Goal: Task Accomplishment & Management: Complete application form

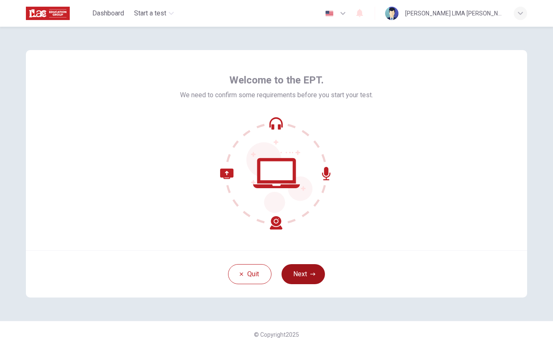
click at [316, 275] on button "Next" at bounding box center [302, 274] width 43 height 20
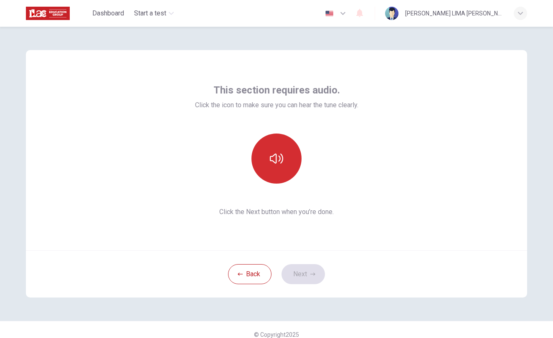
click at [278, 155] on icon "button" at bounding box center [276, 158] width 13 height 13
click at [270, 150] on button "button" at bounding box center [276, 159] width 50 height 50
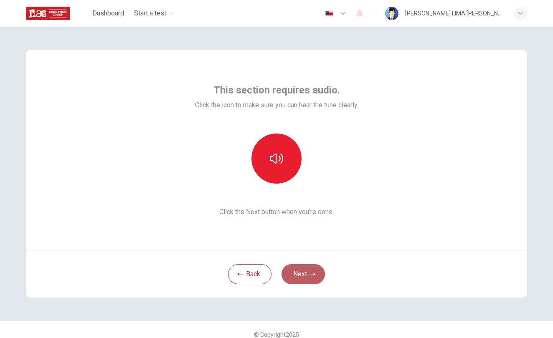
click at [305, 275] on button "Next" at bounding box center [302, 274] width 43 height 20
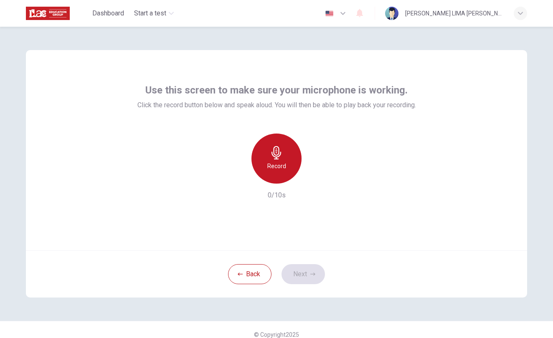
click at [282, 164] on h6 "Record" at bounding box center [276, 166] width 19 height 10
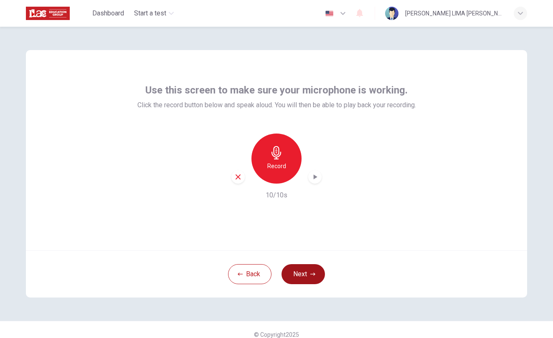
click at [301, 277] on button "Next" at bounding box center [302, 274] width 43 height 20
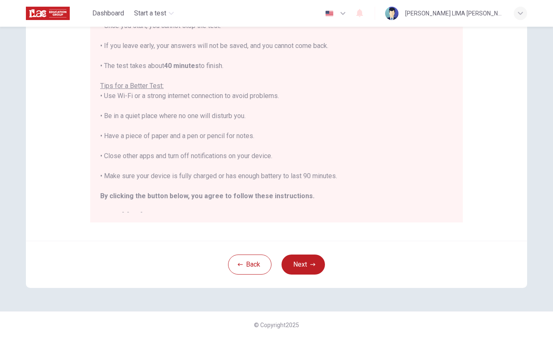
scroll to position [126, 0]
click at [318, 266] on button "Next" at bounding box center [302, 265] width 43 height 20
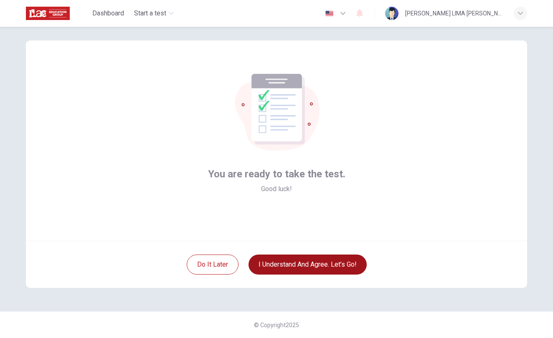
click at [318, 266] on button "I understand and agree. Let’s go!" at bounding box center [307, 265] width 118 height 20
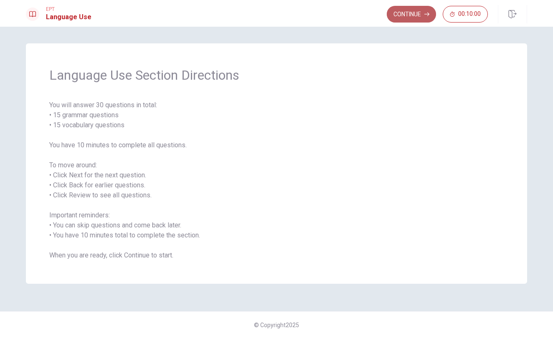
click at [415, 13] on button "Continue" at bounding box center [410, 14] width 49 height 17
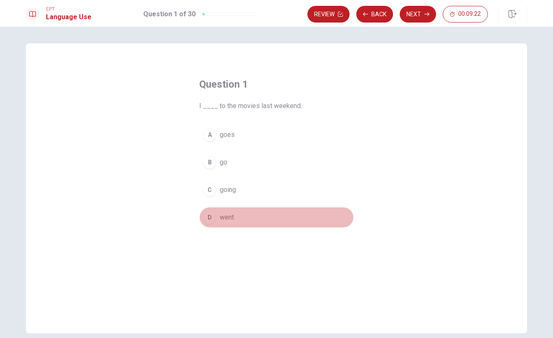
click at [231, 218] on span "went" at bounding box center [227, 217] width 14 height 10
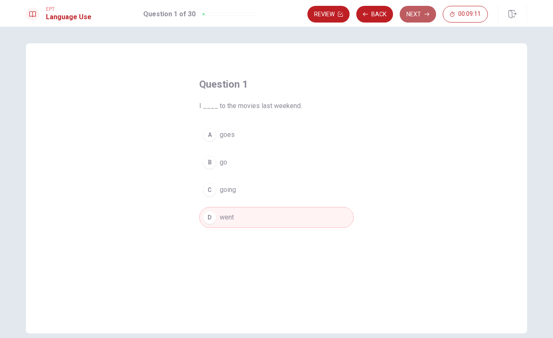
click at [420, 12] on button "Next" at bounding box center [417, 14] width 36 height 17
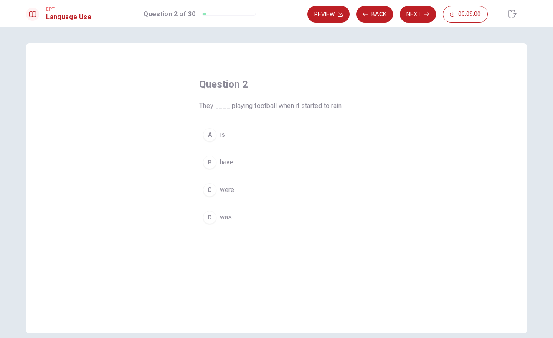
click at [228, 191] on span "were" at bounding box center [227, 190] width 15 height 10
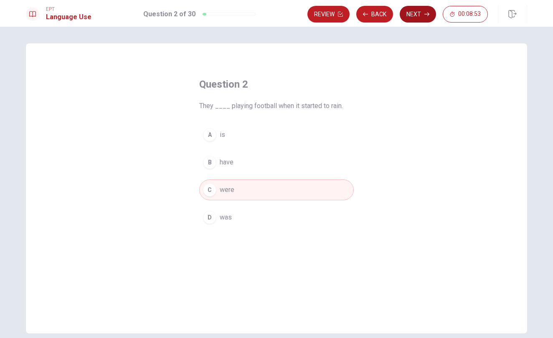
click at [411, 15] on button "Next" at bounding box center [417, 14] width 36 height 17
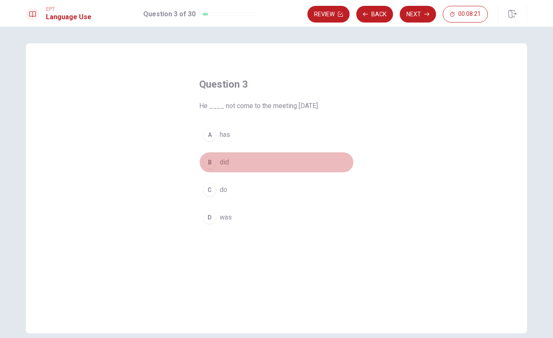
click at [212, 162] on div "B" at bounding box center [209, 162] width 13 height 13
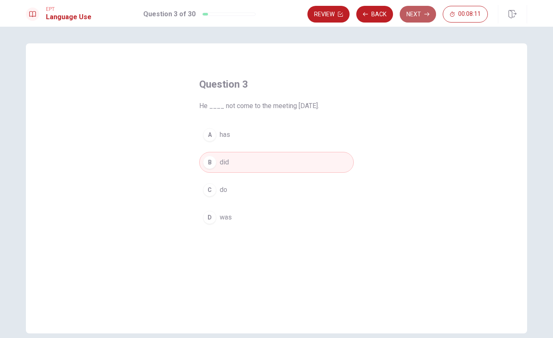
click at [419, 14] on button "Next" at bounding box center [417, 14] width 36 height 17
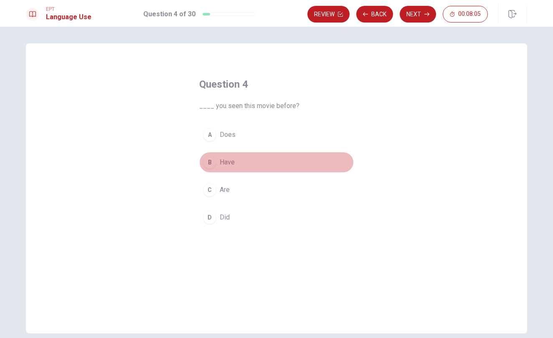
click at [233, 161] on span "Have" at bounding box center [227, 162] width 15 height 10
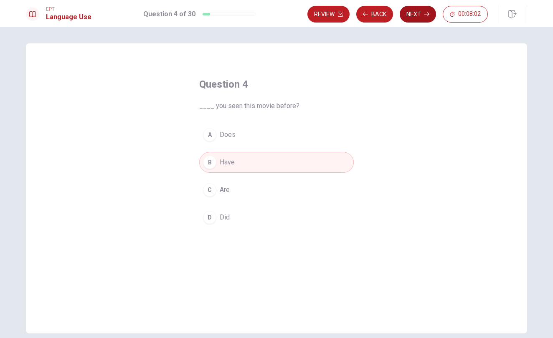
click at [412, 13] on button "Next" at bounding box center [417, 14] width 36 height 17
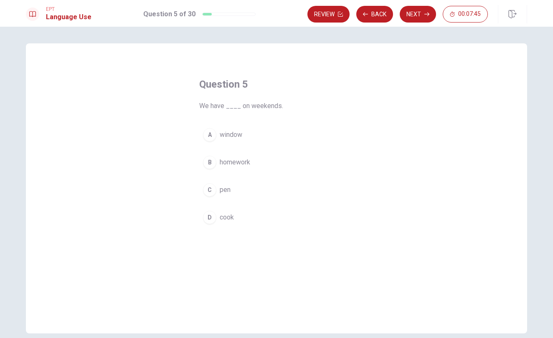
click at [211, 164] on div "B" at bounding box center [209, 162] width 13 height 13
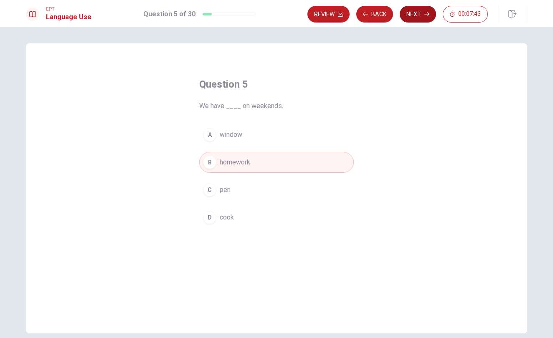
click at [415, 17] on button "Next" at bounding box center [417, 14] width 36 height 17
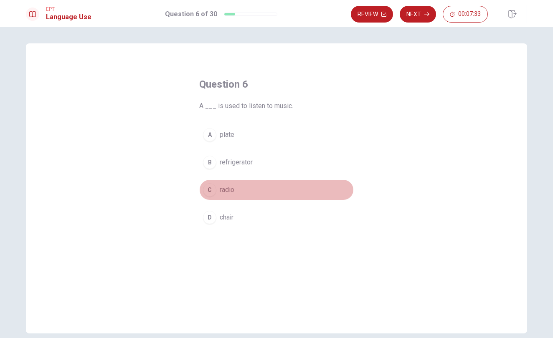
click at [212, 189] on div "C" at bounding box center [209, 189] width 13 height 13
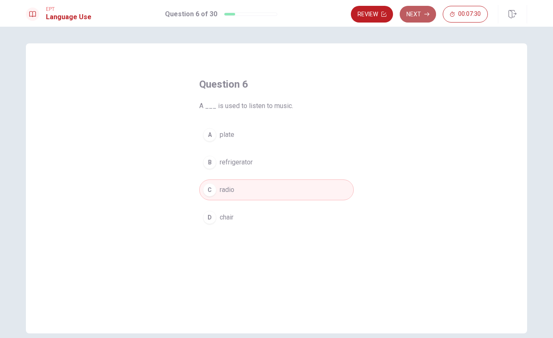
click at [417, 12] on button "Next" at bounding box center [417, 14] width 36 height 17
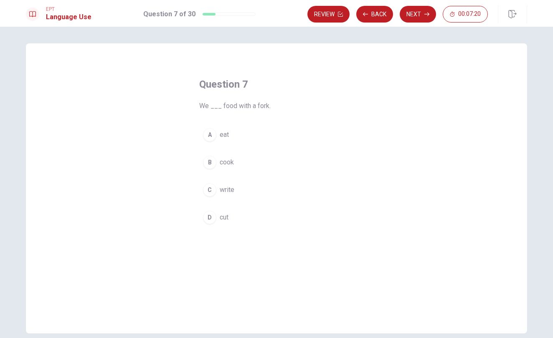
click at [208, 139] on div "A" at bounding box center [209, 134] width 13 height 13
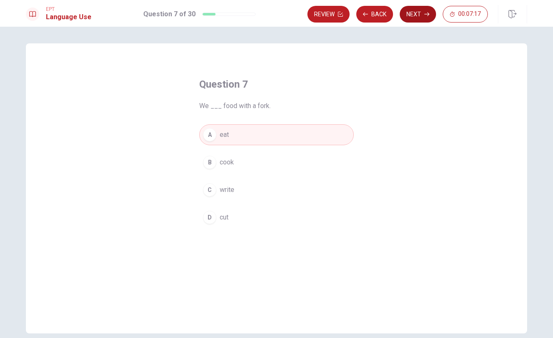
click at [416, 14] on button "Next" at bounding box center [417, 14] width 36 height 17
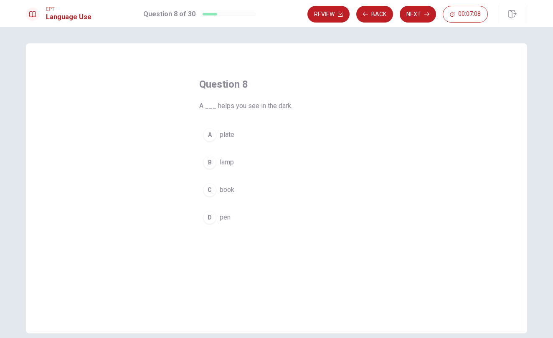
click at [211, 162] on div "B" at bounding box center [209, 162] width 13 height 13
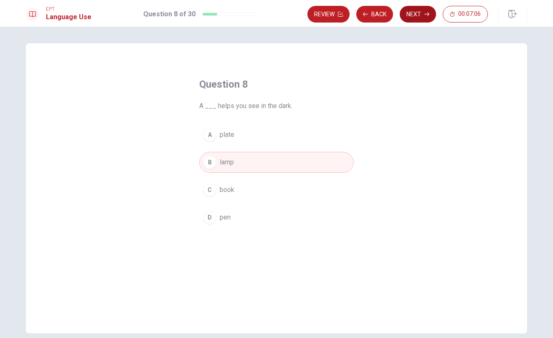
click at [416, 15] on button "Next" at bounding box center [417, 14] width 36 height 17
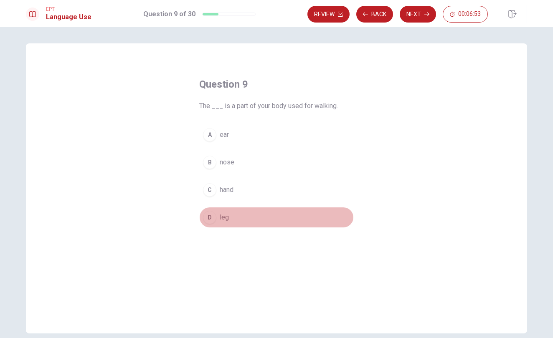
click at [211, 215] on div "D" at bounding box center [209, 217] width 13 height 13
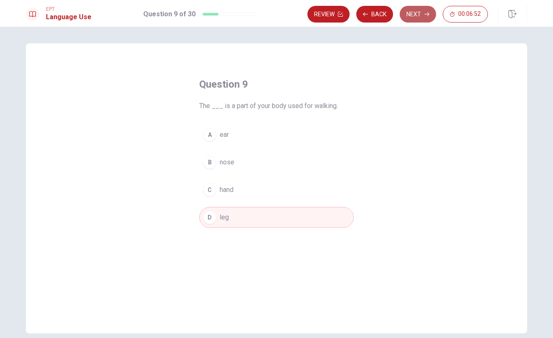
click at [422, 15] on button "Next" at bounding box center [417, 14] width 36 height 17
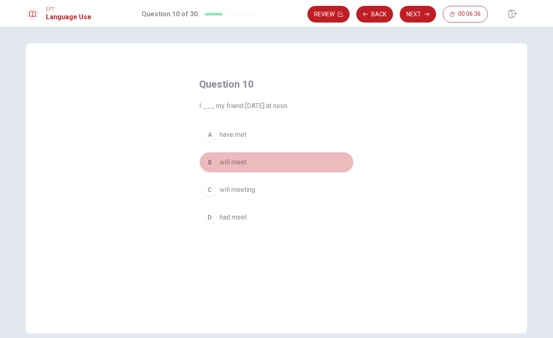
click at [213, 159] on div "B" at bounding box center [209, 162] width 13 height 13
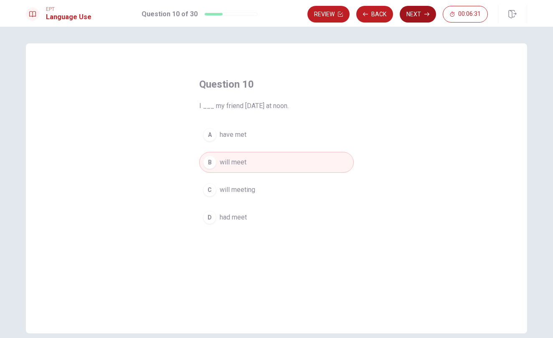
click at [414, 8] on button "Next" at bounding box center [417, 14] width 36 height 17
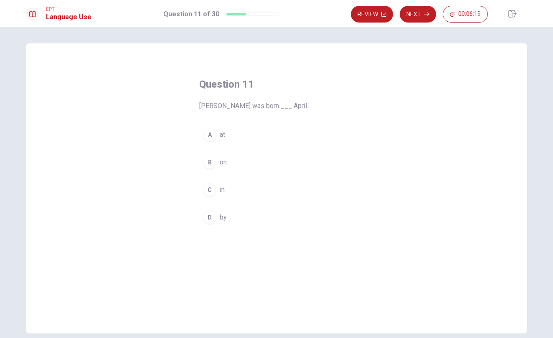
click at [211, 187] on div "C" at bounding box center [209, 189] width 13 height 13
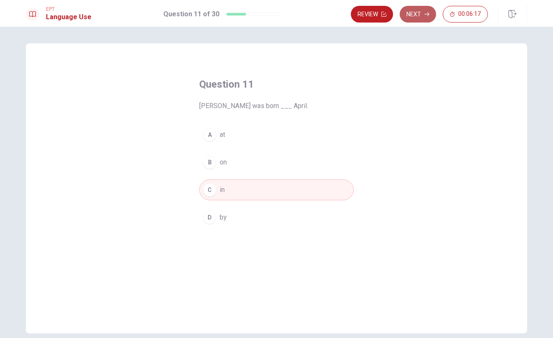
click at [426, 12] on icon "button" at bounding box center [426, 14] width 5 height 5
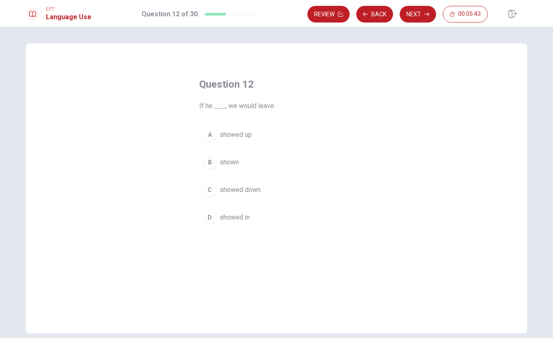
click at [209, 165] on div "B" at bounding box center [209, 162] width 13 height 13
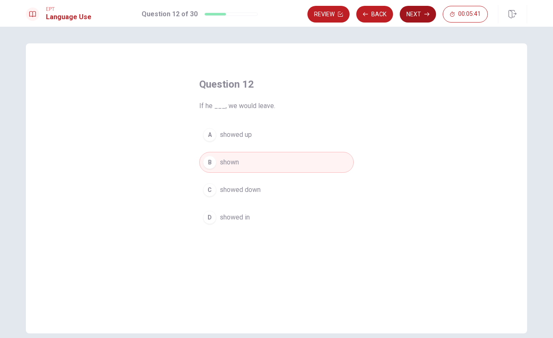
click at [418, 17] on button "Next" at bounding box center [417, 14] width 36 height 17
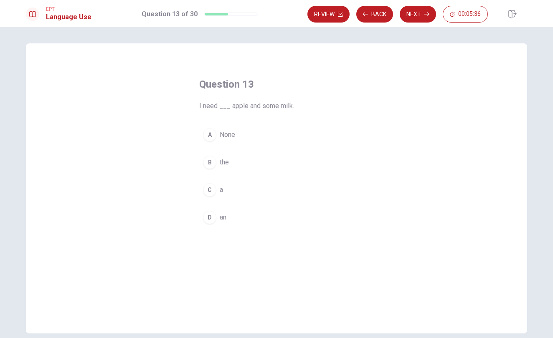
click at [210, 222] on div "D" at bounding box center [209, 217] width 13 height 13
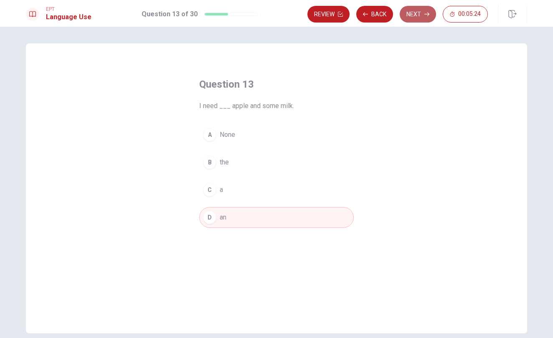
click at [414, 10] on button "Next" at bounding box center [417, 14] width 36 height 17
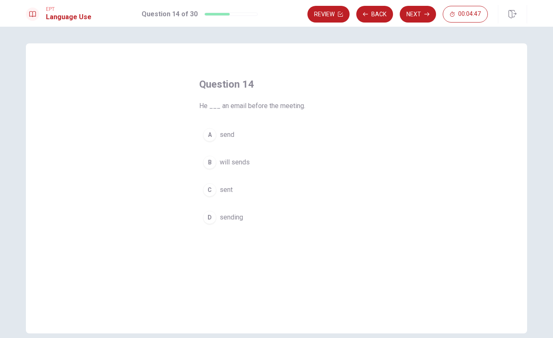
click at [231, 189] on span "sent" at bounding box center [226, 190] width 13 height 10
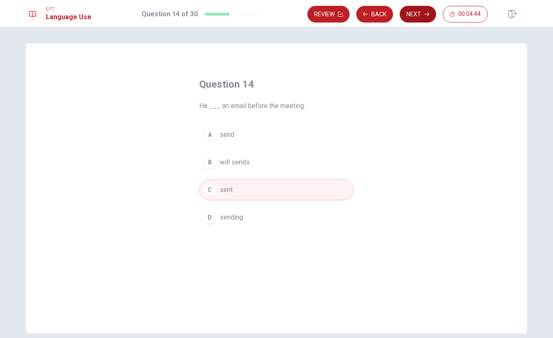
click at [423, 14] on button "Next" at bounding box center [417, 14] width 36 height 17
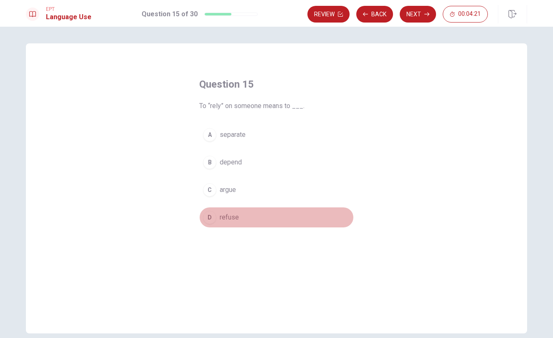
click at [211, 214] on div "D" at bounding box center [209, 217] width 13 height 13
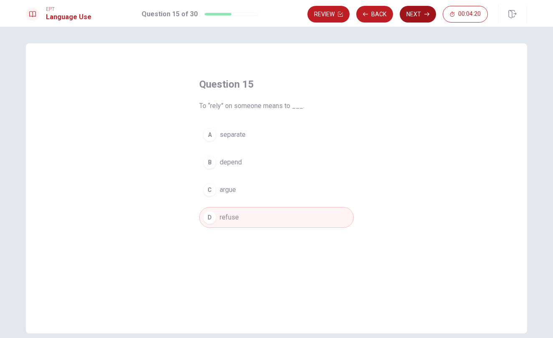
click at [417, 10] on button "Next" at bounding box center [417, 14] width 36 height 17
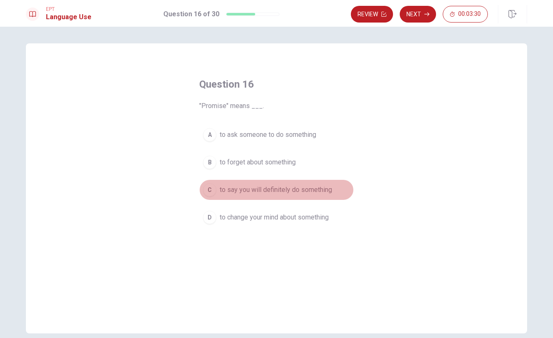
click at [273, 191] on span "to say you will definitely do something" at bounding box center [276, 190] width 112 height 10
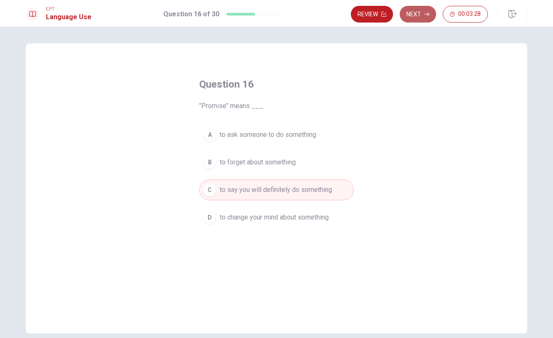
click at [421, 14] on button "Next" at bounding box center [417, 14] width 36 height 17
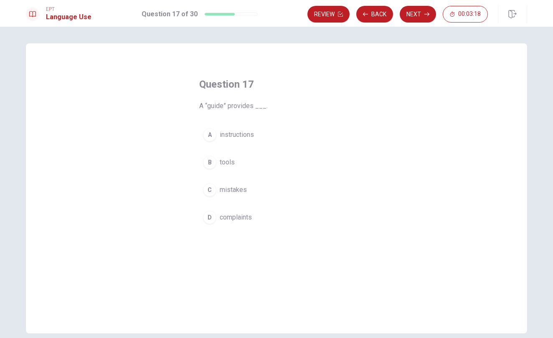
click at [276, 134] on button "A instructions" at bounding box center [276, 134] width 154 height 21
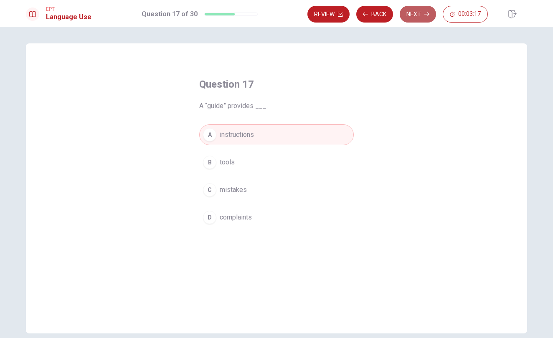
click at [414, 13] on button "Next" at bounding box center [417, 14] width 36 height 17
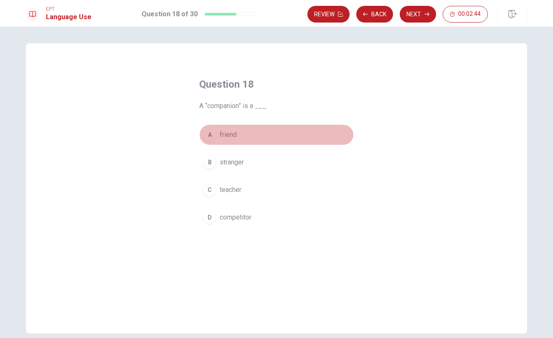
click at [243, 140] on button "A friend" at bounding box center [276, 134] width 154 height 21
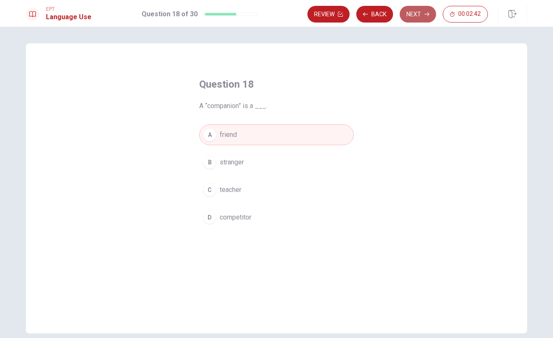
click at [430, 13] on button "Next" at bounding box center [417, 14] width 36 height 17
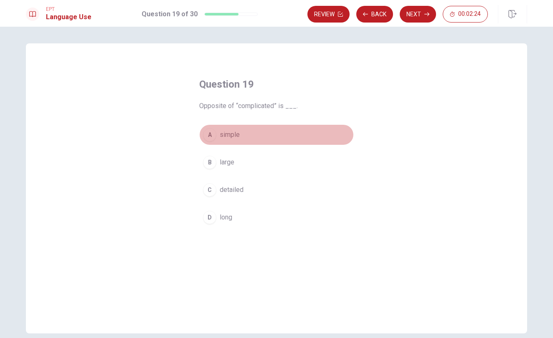
click at [268, 137] on button "A simple" at bounding box center [276, 134] width 154 height 21
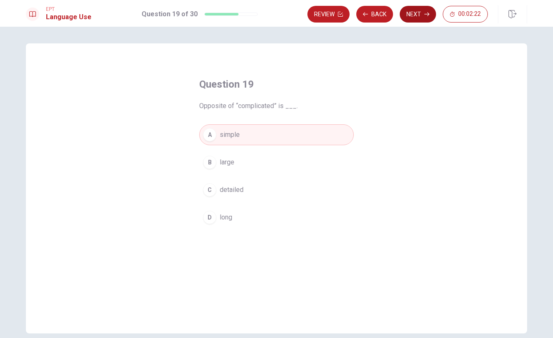
click at [414, 11] on button "Next" at bounding box center [417, 14] width 36 height 17
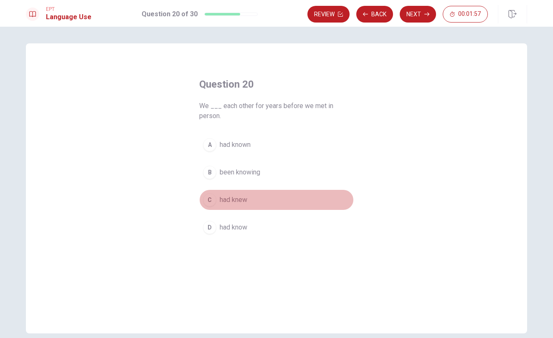
click at [244, 200] on span "had knew" at bounding box center [234, 200] width 28 height 10
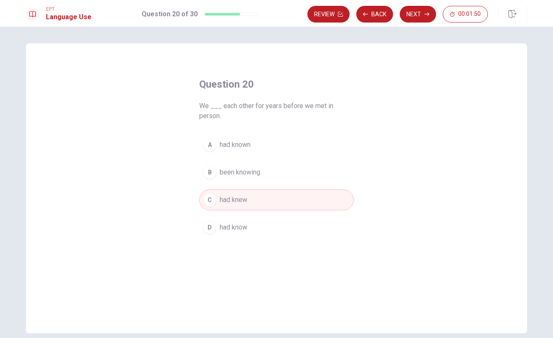
click at [246, 169] on span "been knowing" at bounding box center [240, 172] width 40 height 10
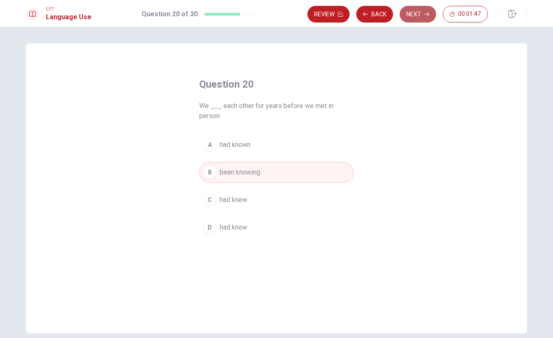
click at [419, 12] on button "Next" at bounding box center [417, 14] width 36 height 17
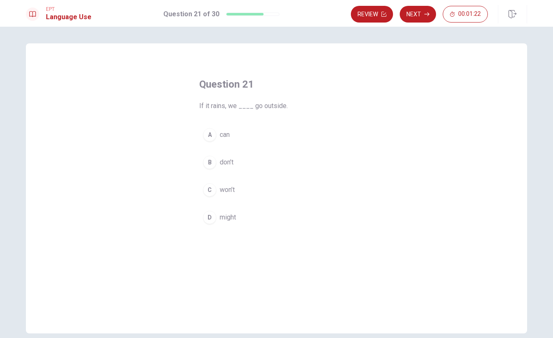
click at [237, 192] on button "C won’t" at bounding box center [276, 189] width 154 height 21
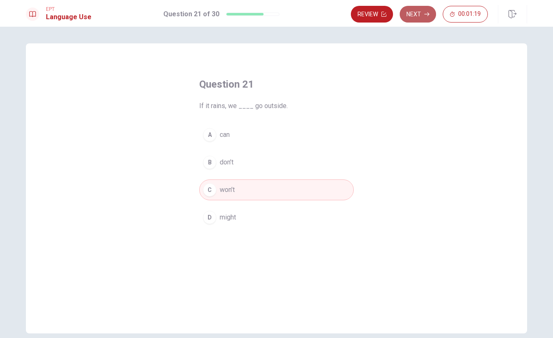
click at [424, 14] on icon "button" at bounding box center [426, 14] width 5 height 5
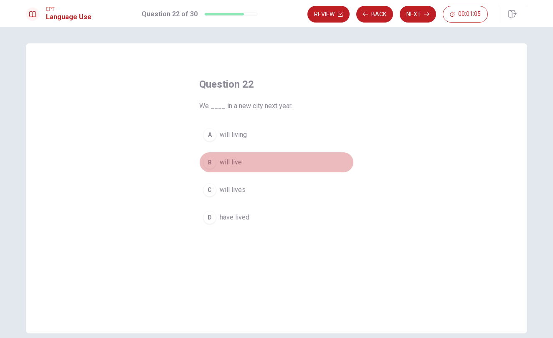
click at [212, 163] on div "B" at bounding box center [209, 162] width 13 height 13
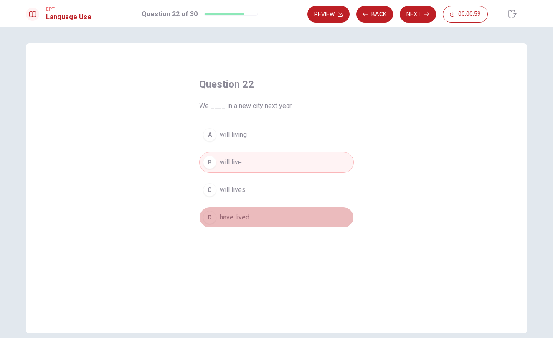
click at [213, 214] on div "D" at bounding box center [209, 217] width 13 height 13
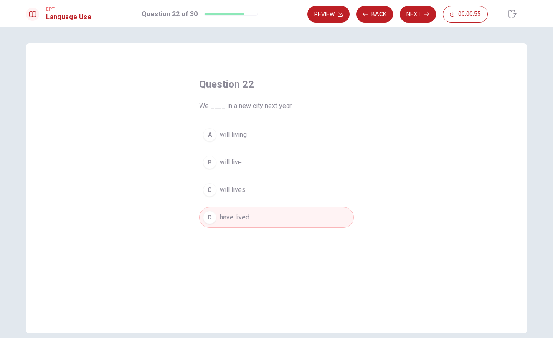
click at [210, 162] on div "B" at bounding box center [209, 162] width 13 height 13
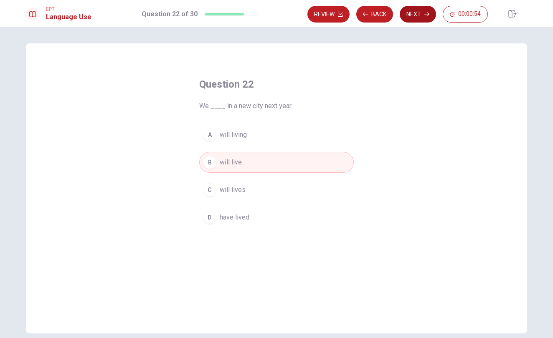
click at [410, 13] on button "Next" at bounding box center [417, 14] width 36 height 17
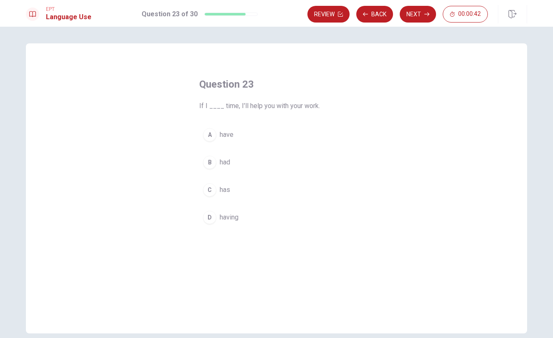
click at [209, 137] on div "A" at bounding box center [209, 134] width 13 height 13
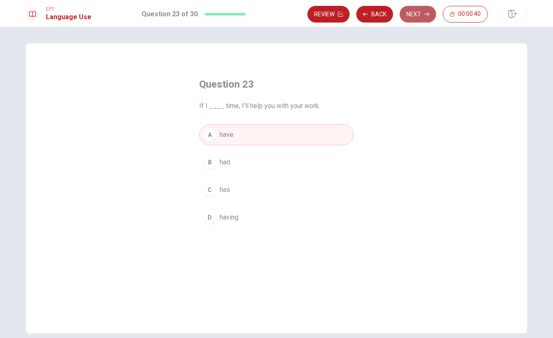
click at [414, 13] on button "Next" at bounding box center [417, 14] width 36 height 17
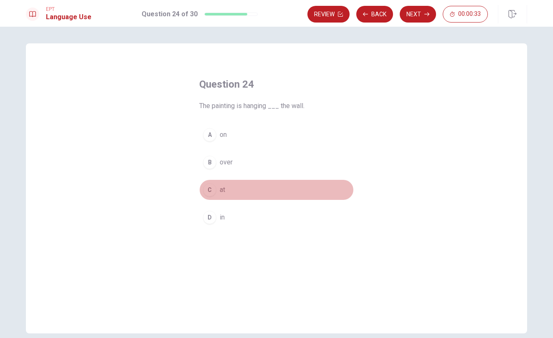
click at [210, 190] on div "C" at bounding box center [209, 189] width 13 height 13
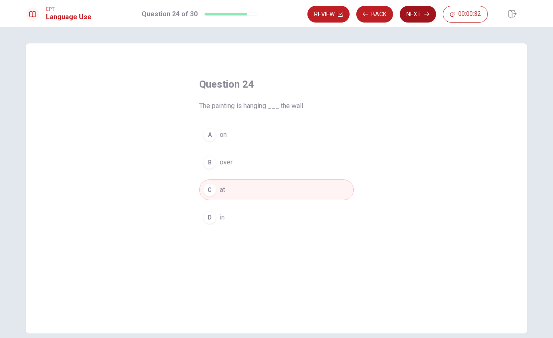
click at [414, 13] on button "Next" at bounding box center [417, 14] width 36 height 17
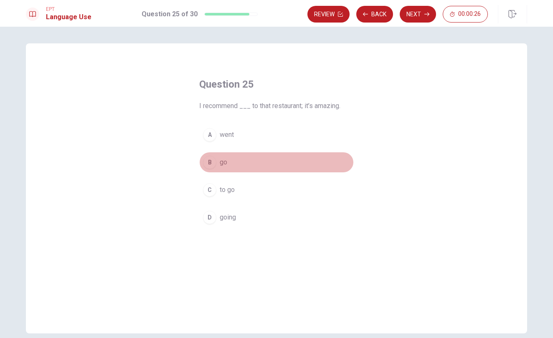
click at [211, 164] on div "B" at bounding box center [209, 162] width 13 height 13
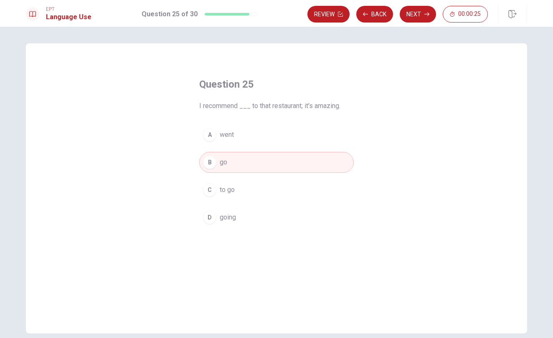
click at [210, 179] on button "C to go" at bounding box center [276, 189] width 154 height 21
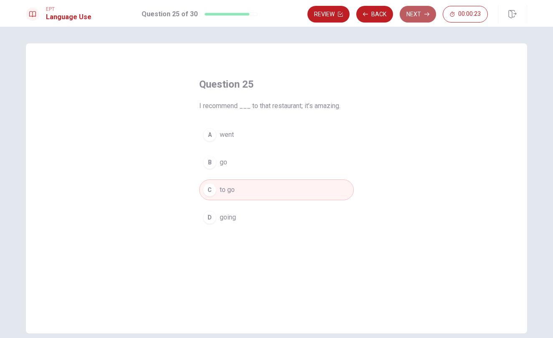
click at [431, 12] on button "Next" at bounding box center [417, 14] width 36 height 17
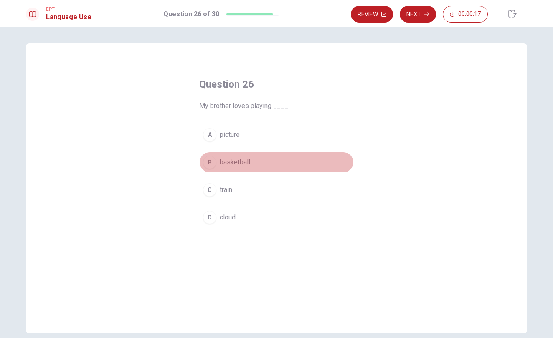
click at [210, 163] on div "B" at bounding box center [209, 162] width 13 height 13
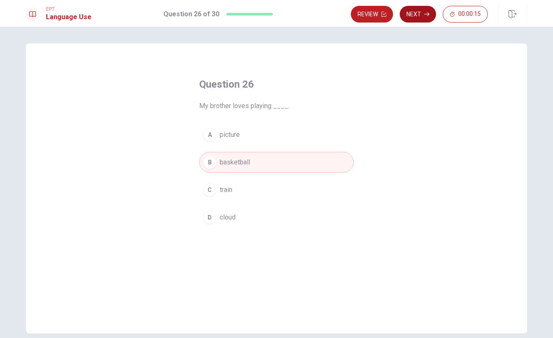
click at [413, 17] on button "Next" at bounding box center [417, 14] width 36 height 17
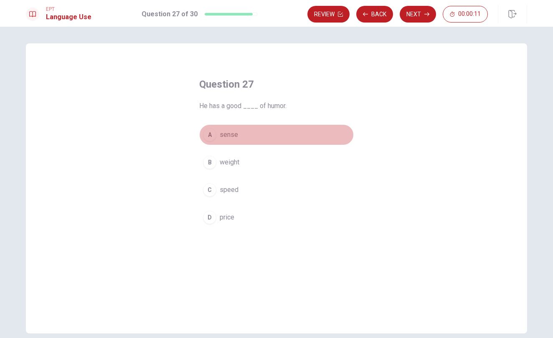
click at [209, 137] on div "A" at bounding box center [209, 134] width 13 height 13
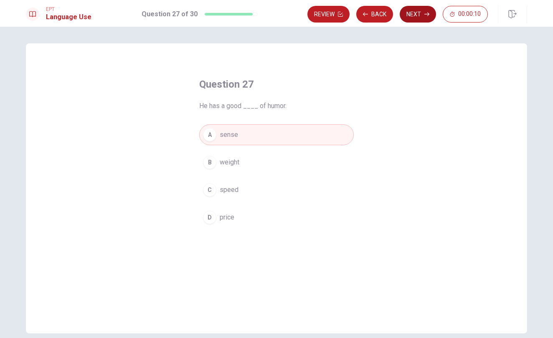
click at [417, 18] on button "Next" at bounding box center [417, 14] width 36 height 17
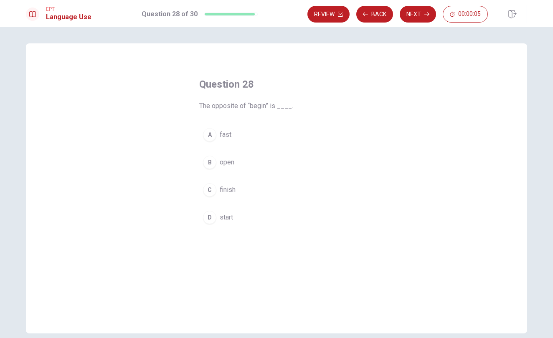
click at [214, 157] on div "B" at bounding box center [209, 162] width 13 height 13
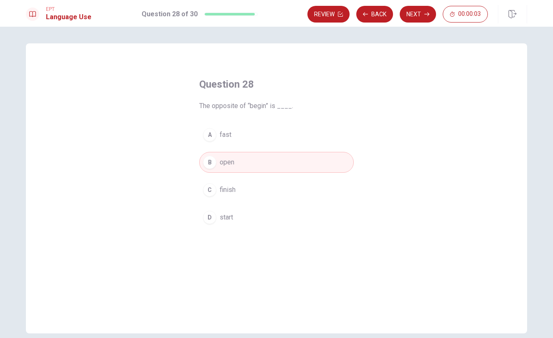
click at [208, 187] on div "C" at bounding box center [209, 189] width 13 height 13
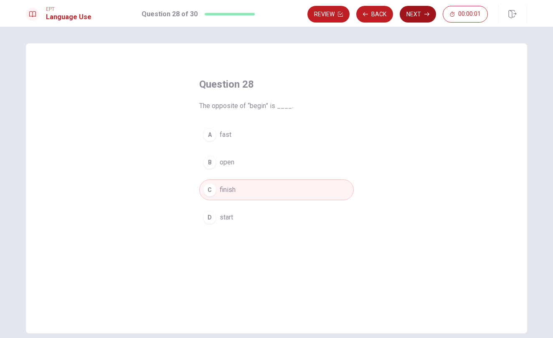
click at [417, 18] on button "Next" at bounding box center [417, 14] width 36 height 17
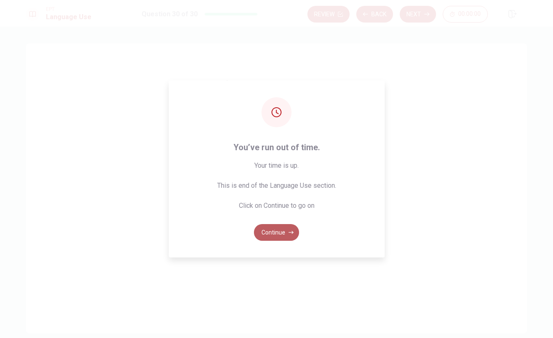
click at [271, 231] on button "Continue" at bounding box center [276, 232] width 45 height 17
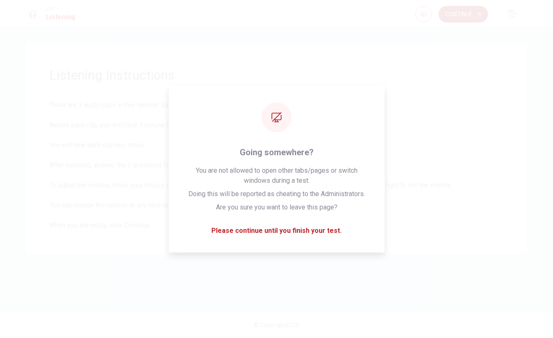
click at [146, 192] on span "There are 3 audio clips in this section. Each clip has 5 questions. Before each…" at bounding box center [276, 165] width 454 height 130
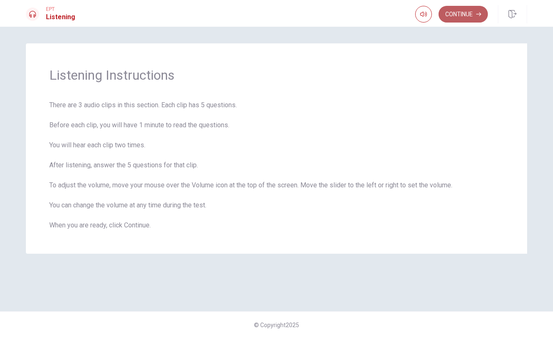
click at [461, 13] on button "Continue" at bounding box center [462, 14] width 49 height 17
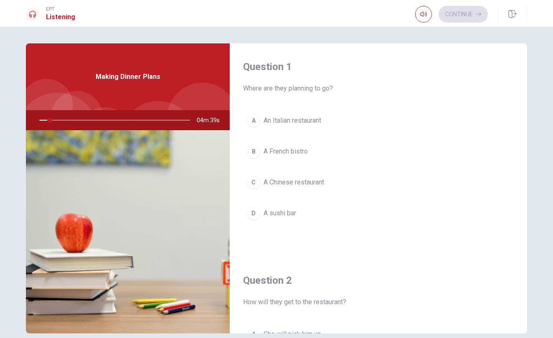
click at [419, 87] on span "Where are they planning to go?" at bounding box center [378, 88] width 270 height 10
click at [256, 123] on div "A" at bounding box center [253, 120] width 13 height 13
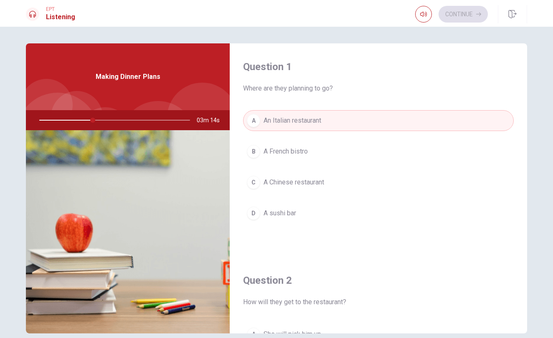
type input "36"
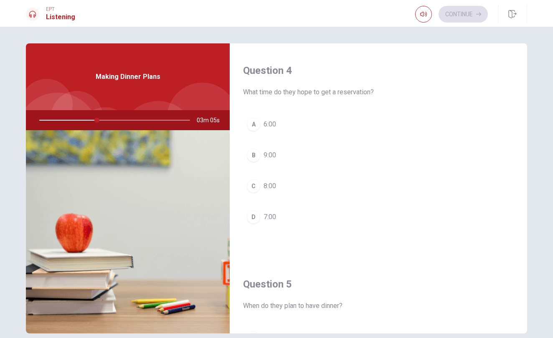
scroll to position [649, 0]
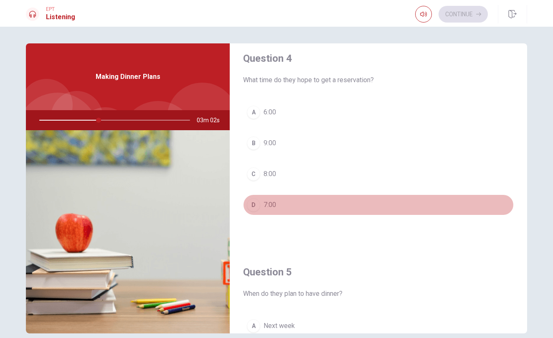
click at [252, 208] on div "D" at bounding box center [253, 204] width 13 height 13
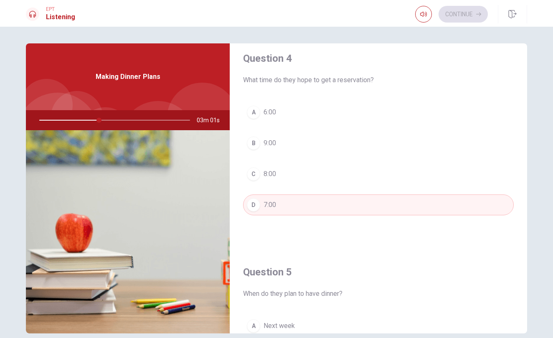
type input "40"
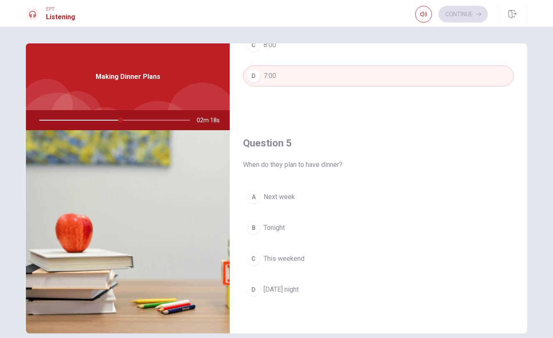
scroll to position [778, 0]
click at [255, 285] on div "D" at bounding box center [253, 289] width 13 height 13
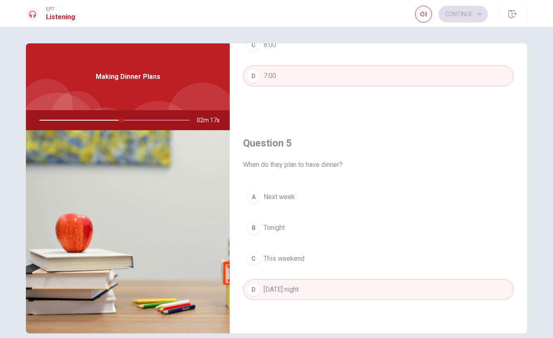
type input "55"
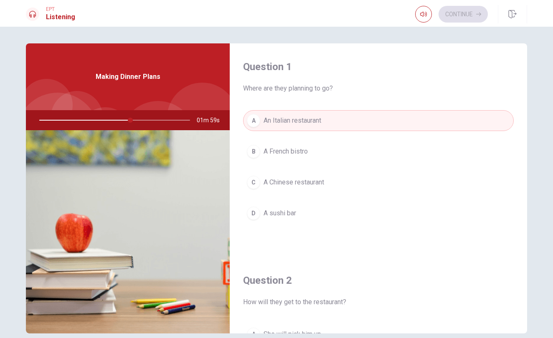
scroll to position [0, 0]
drag, startPoint x: 116, startPoint y: 120, endPoint x: 97, endPoint y: 122, distance: 19.7
click at [97, 122] on div at bounding box center [112, 120] width 167 height 20
click at [79, 119] on div at bounding box center [112, 120] width 167 height 20
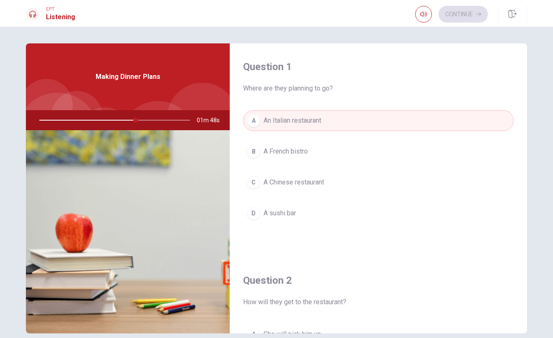
click at [392, 130] on button "A An Italian restaurant" at bounding box center [378, 120] width 270 height 21
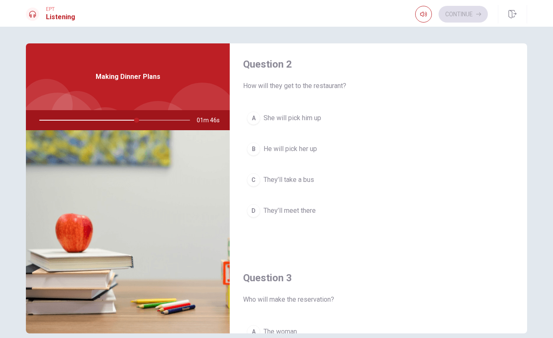
scroll to position [217, 0]
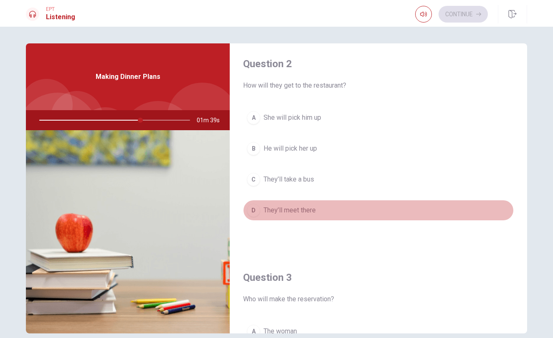
click at [376, 210] on button "D They’ll meet there" at bounding box center [378, 210] width 270 height 21
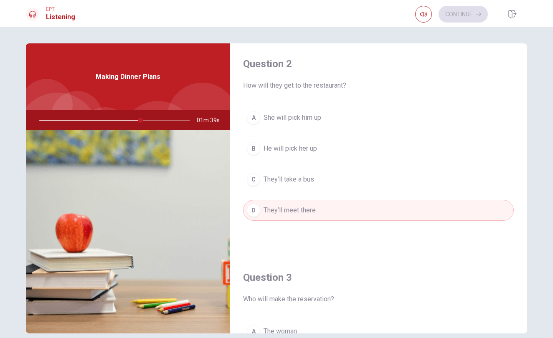
type input "67"
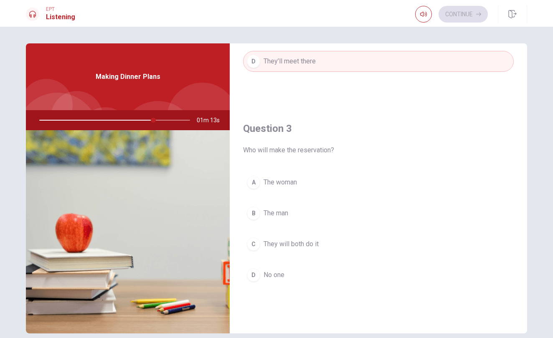
scroll to position [360, 0]
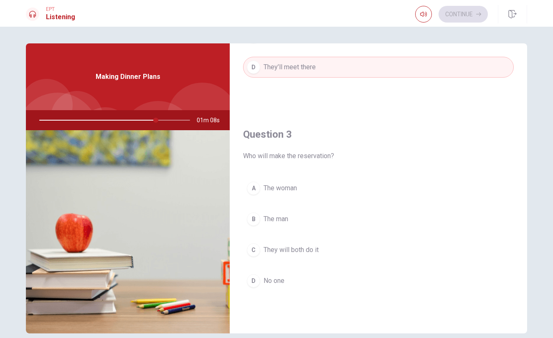
drag, startPoint x: 141, startPoint y: 119, endPoint x: 123, endPoint y: 121, distance: 17.6
click at [123, 121] on div at bounding box center [112, 120] width 167 height 20
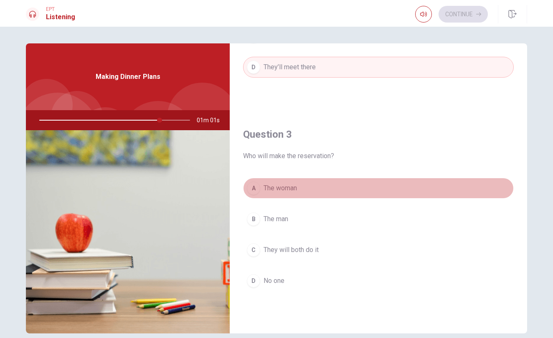
click at [255, 188] on div "A" at bounding box center [253, 188] width 13 height 13
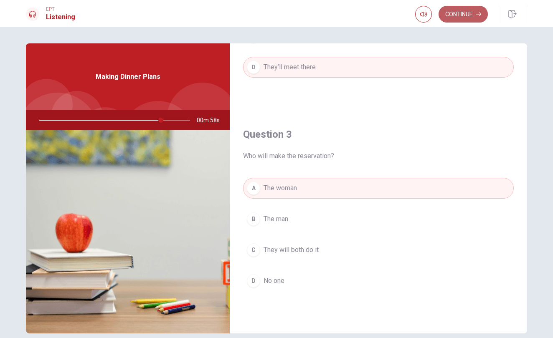
click at [464, 16] on button "Continue" at bounding box center [462, 14] width 49 height 17
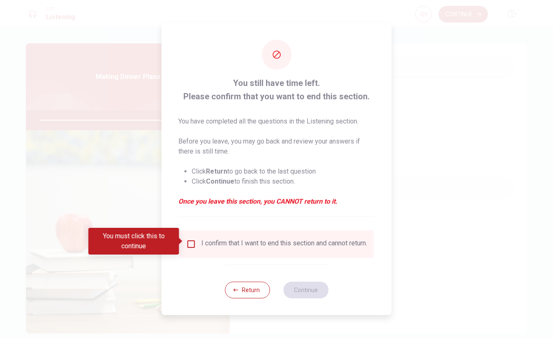
click at [189, 246] on div "I confirm that I want to end this section and cannot return." at bounding box center [276, 244] width 181 height 10
click at [189, 243] on input "You must click this to continue" at bounding box center [191, 244] width 10 height 10
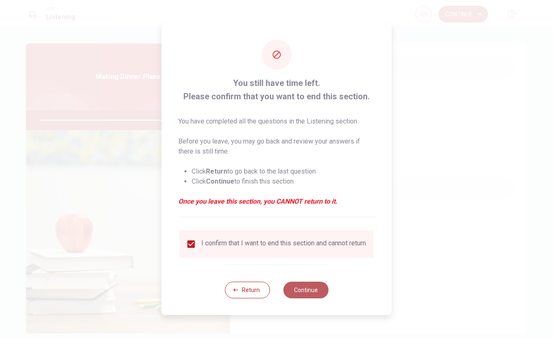
click at [302, 289] on button "Continue" at bounding box center [305, 290] width 45 height 17
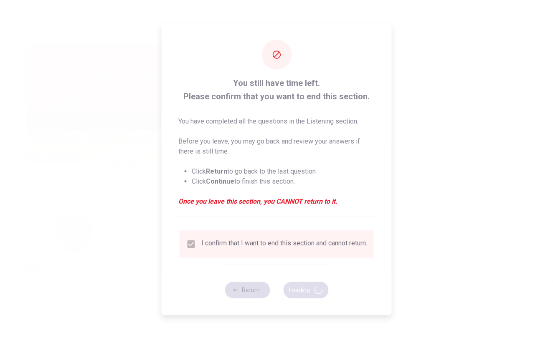
type input "84"
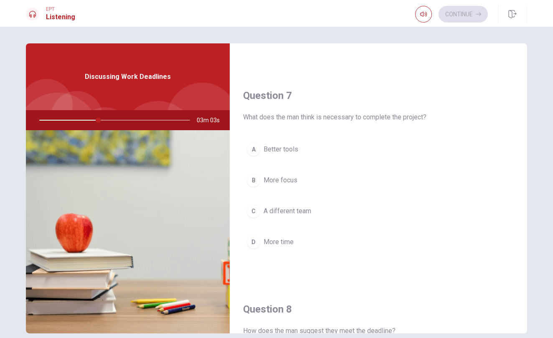
scroll to position [193, 0]
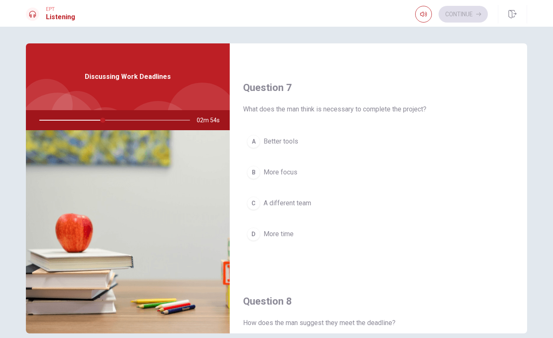
click at [281, 172] on span "More focus" at bounding box center [280, 172] width 34 height 10
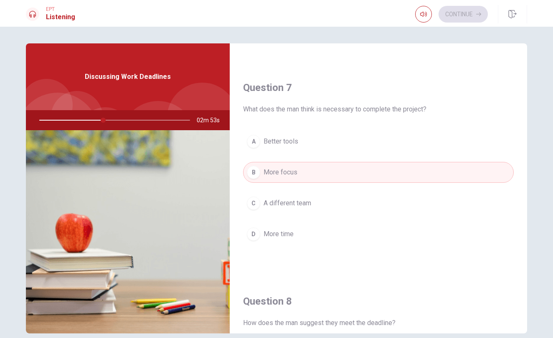
type input "43"
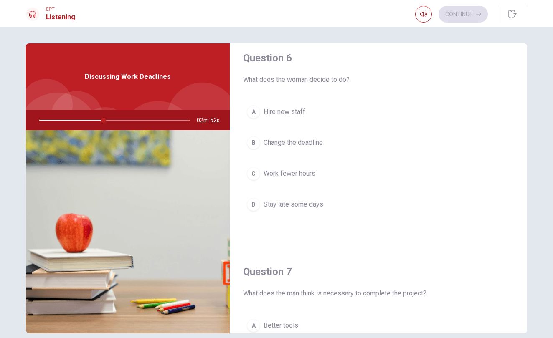
scroll to position [0, 0]
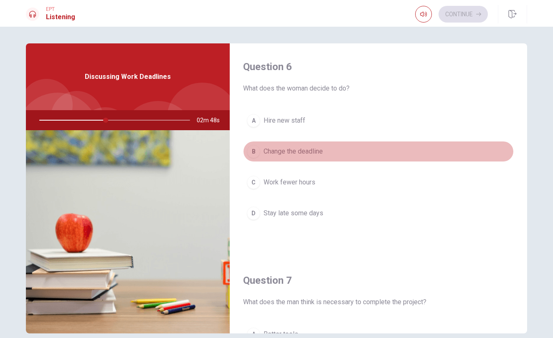
click at [249, 154] on div "B" at bounding box center [253, 151] width 13 height 13
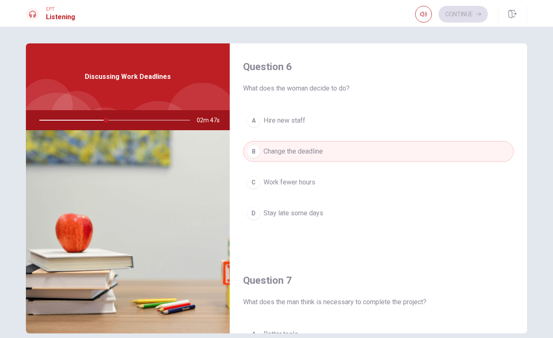
type input "45"
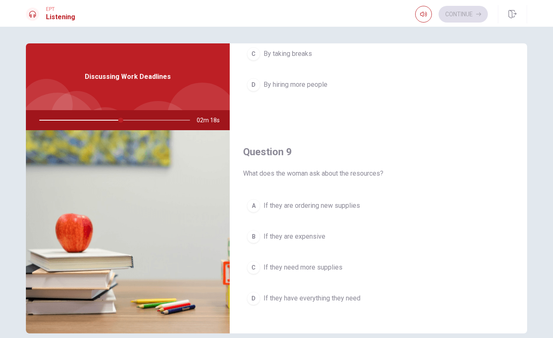
scroll to position [554, 0]
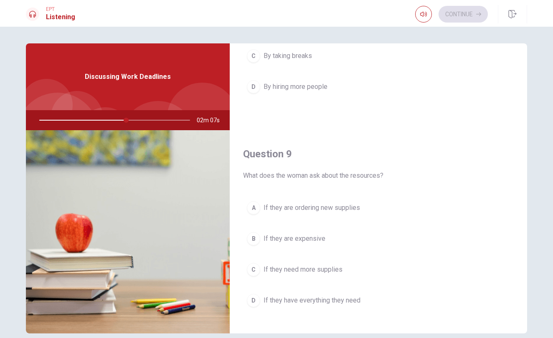
click at [252, 269] on div "C" at bounding box center [253, 269] width 13 height 13
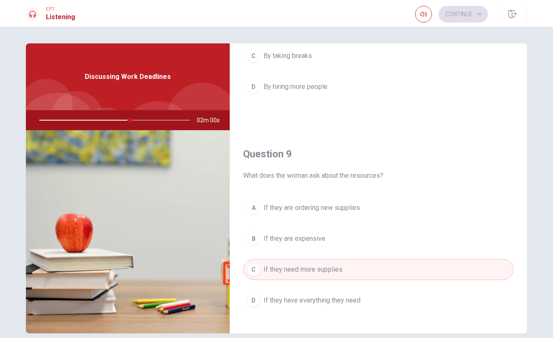
click at [252, 209] on div "A" at bounding box center [253, 207] width 13 height 13
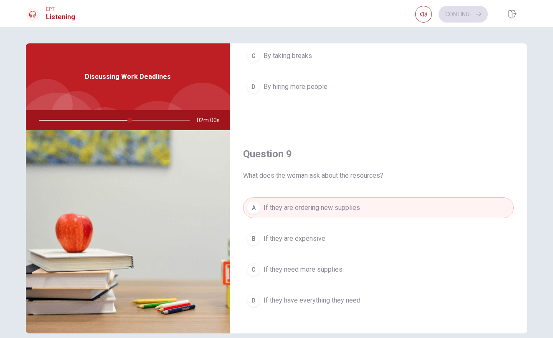
type input "60"
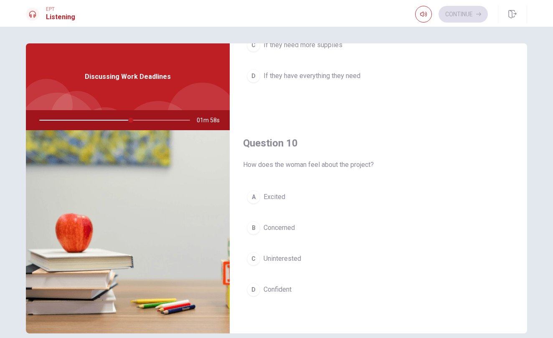
scroll to position [778, 0]
click at [48, 118] on div at bounding box center [112, 120] width 167 height 20
click at [252, 198] on div "A" at bounding box center [253, 196] width 13 height 13
type input "67"
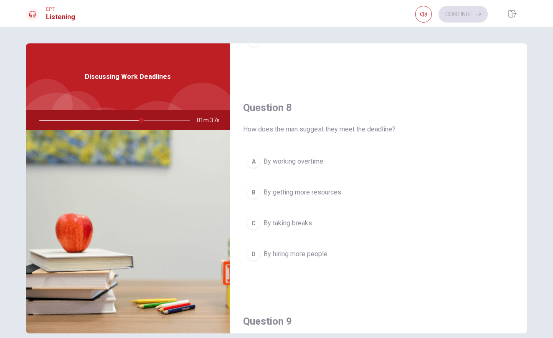
scroll to position [383, 0]
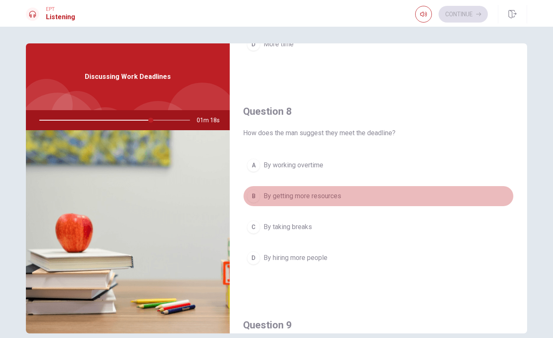
click at [252, 199] on div "B" at bounding box center [253, 195] width 13 height 13
type input "74"
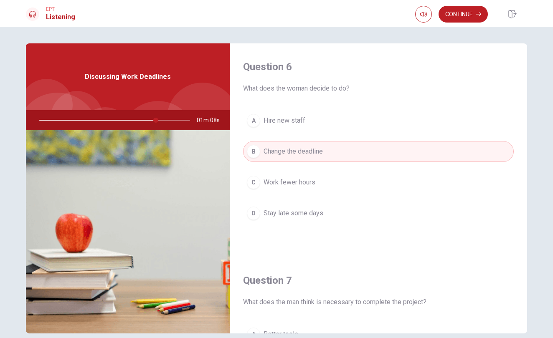
scroll to position [0, 0]
click at [459, 11] on button "Continue" at bounding box center [462, 14] width 49 height 17
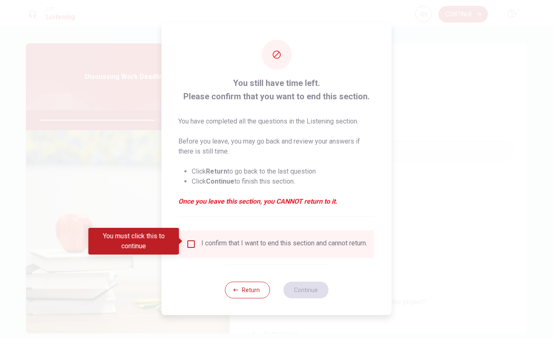
click at [192, 243] on input "You must click this to continue" at bounding box center [191, 244] width 10 height 10
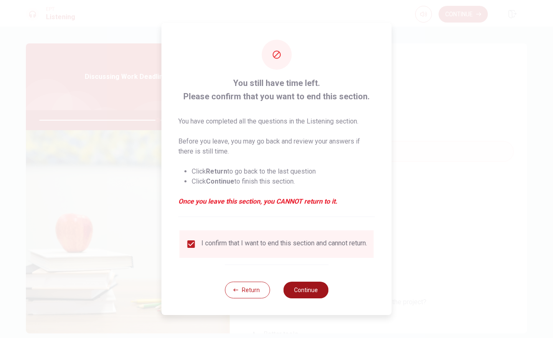
click at [300, 290] on button "Continue" at bounding box center [305, 290] width 45 height 17
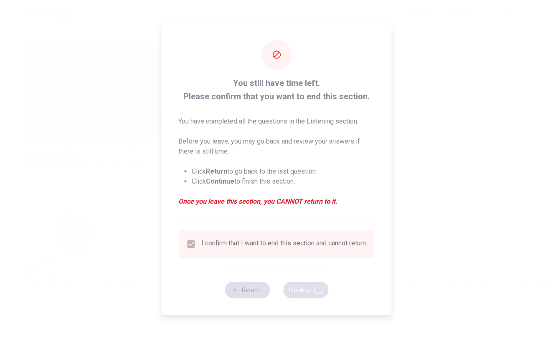
type input "79"
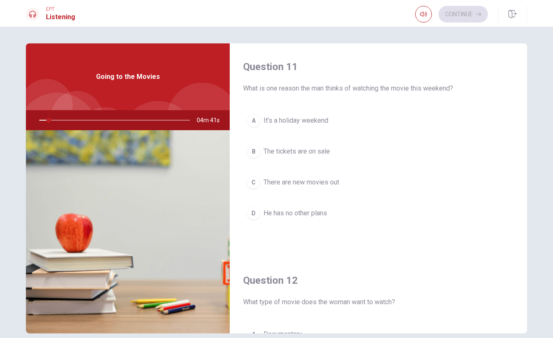
click at [300, 290] on div "Question 12 What type of movie does the woman want to watch?" at bounding box center [378, 290] width 270 height 33
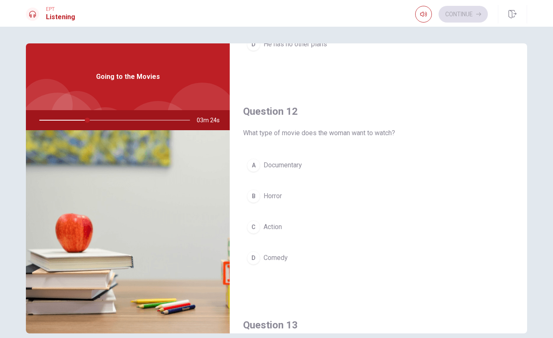
scroll to position [172, 0]
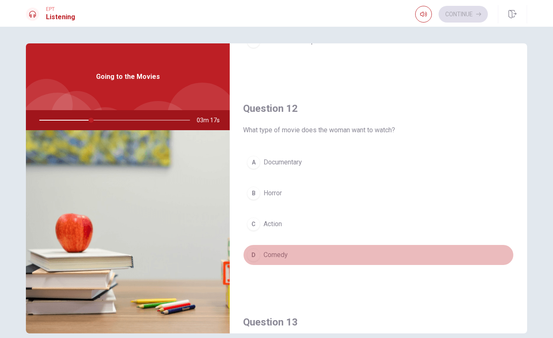
click at [252, 256] on div "D" at bounding box center [253, 254] width 13 height 13
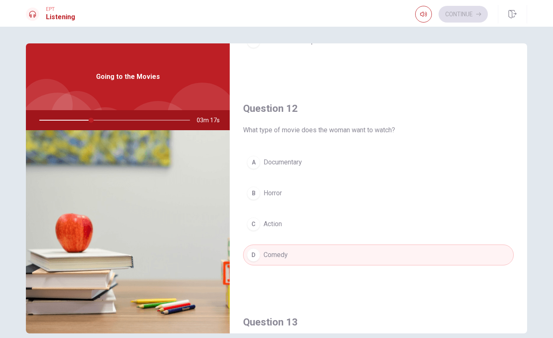
type input "35"
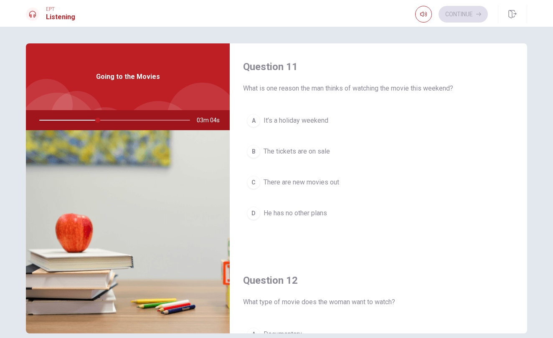
scroll to position [-7, 0]
click at [255, 218] on div "D" at bounding box center [253, 213] width 13 height 13
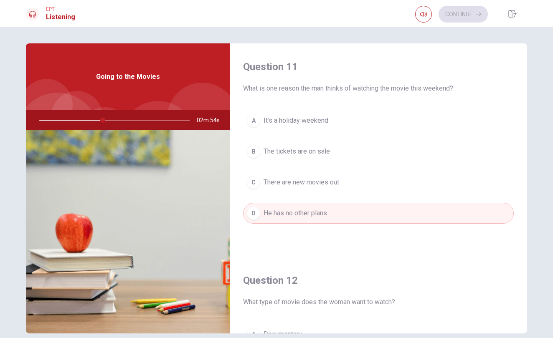
type input "42"
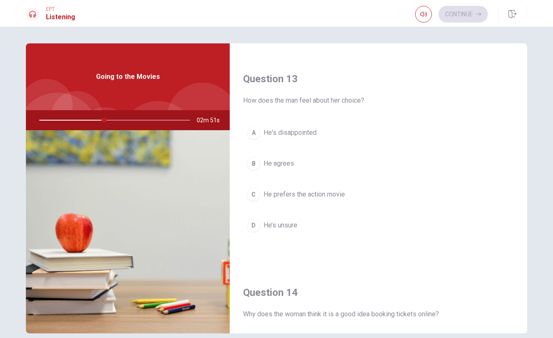
scroll to position [420, 0]
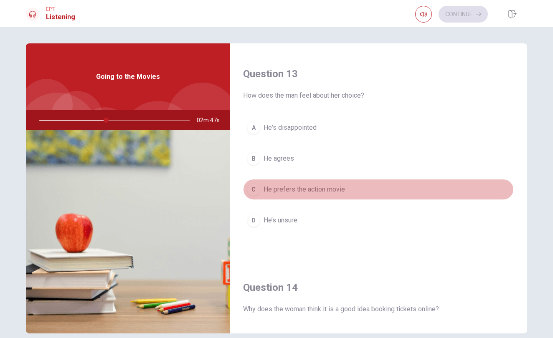
click at [254, 193] on div "C" at bounding box center [253, 189] width 13 height 13
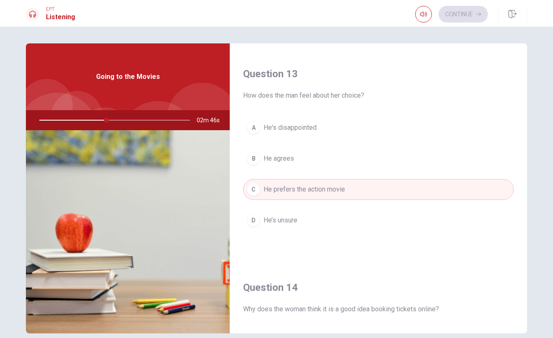
type input "45"
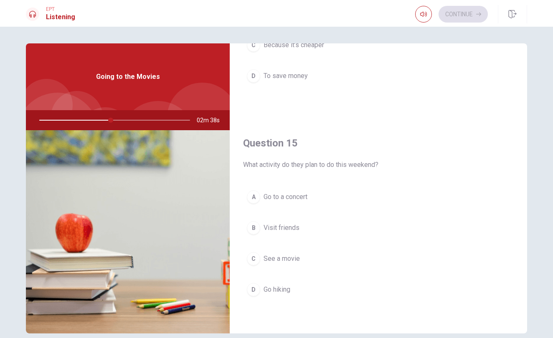
scroll to position [778, 0]
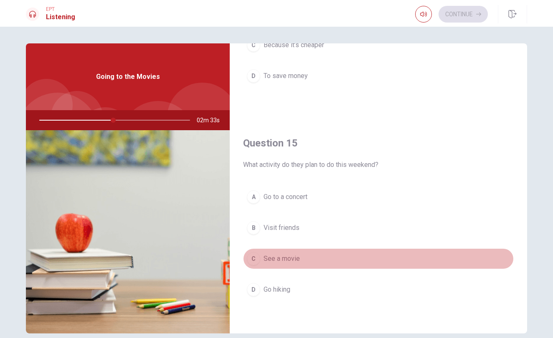
click at [257, 258] on div "C" at bounding box center [253, 258] width 13 height 13
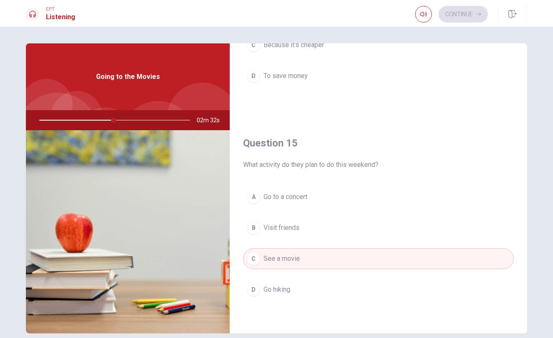
type input "50"
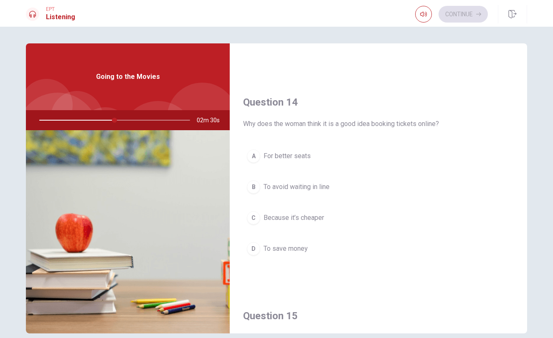
scroll to position [594, 0]
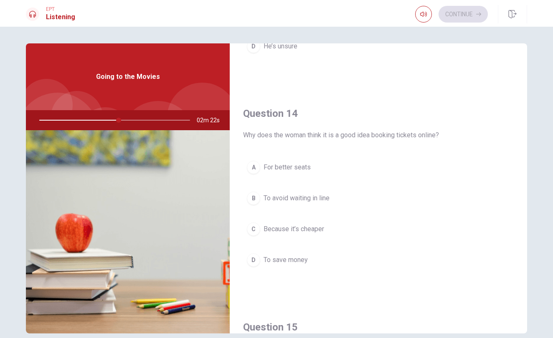
click at [251, 198] on div "B" at bounding box center [253, 198] width 13 height 13
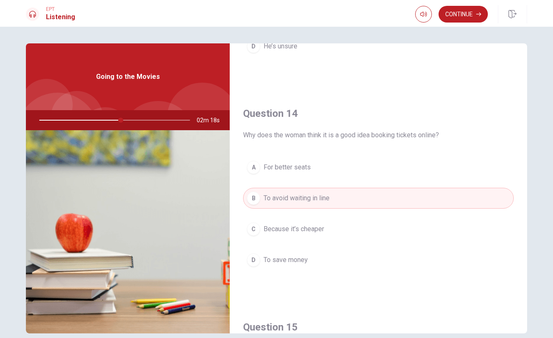
type input "54"
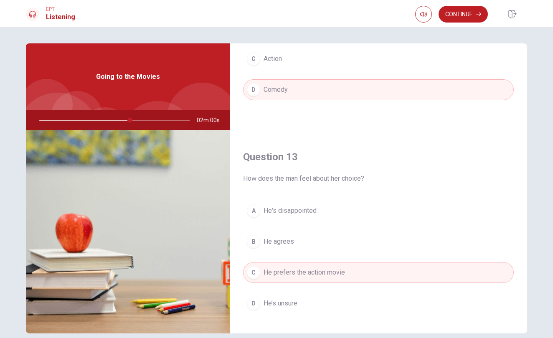
scroll to position [338, 0]
click at [252, 239] on div "B" at bounding box center [253, 240] width 13 height 13
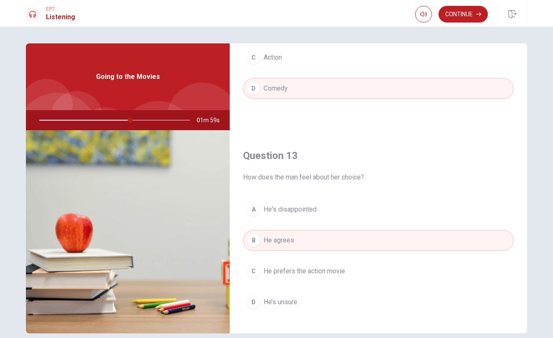
type input "61"
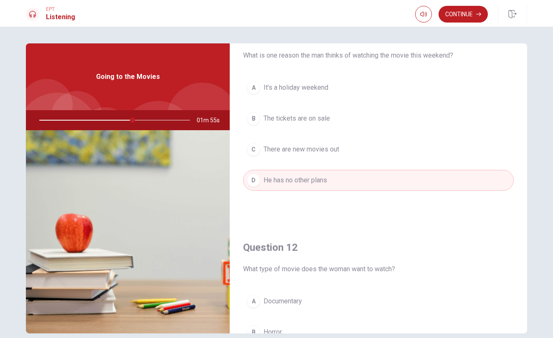
scroll to position [15, 0]
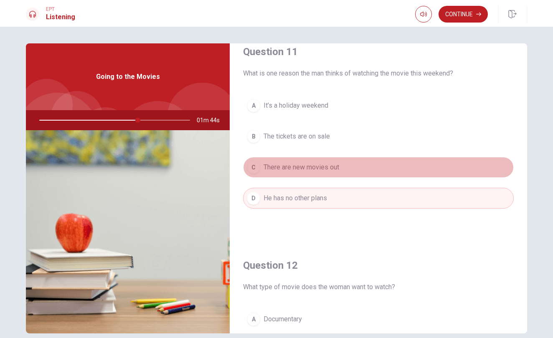
click at [252, 164] on div "C" at bounding box center [253, 167] width 13 height 13
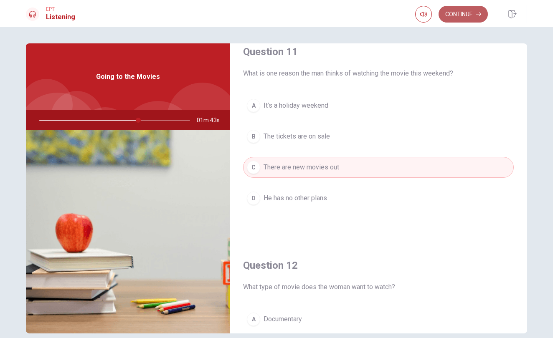
click at [464, 11] on button "Continue" at bounding box center [462, 14] width 49 height 17
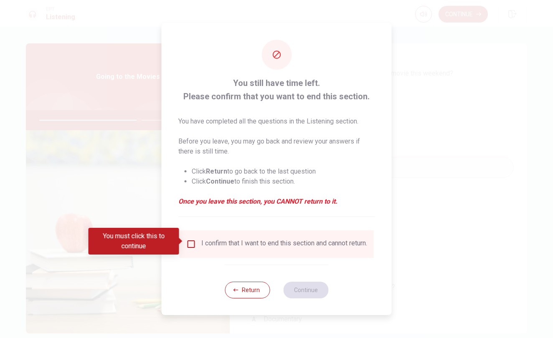
click at [195, 244] on div "I confirm that I want to end this section and cannot return." at bounding box center [276, 244] width 181 height 10
click at [195, 243] on div "I confirm that I want to end this section and cannot return." at bounding box center [276, 244] width 181 height 10
click at [192, 241] on input "You must click this to continue" at bounding box center [191, 244] width 10 height 10
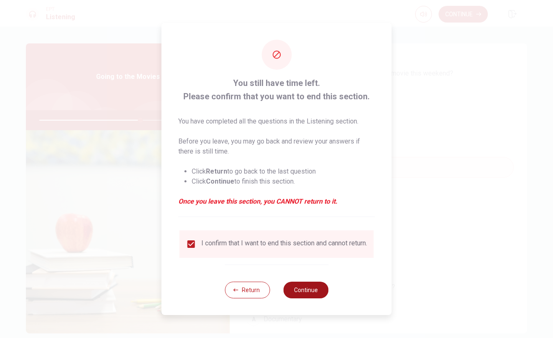
click at [299, 289] on button "Continue" at bounding box center [305, 290] width 45 height 17
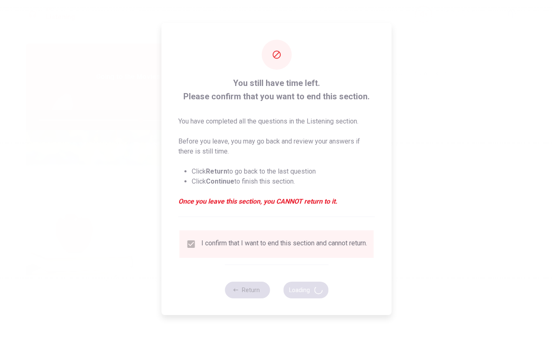
type input "68"
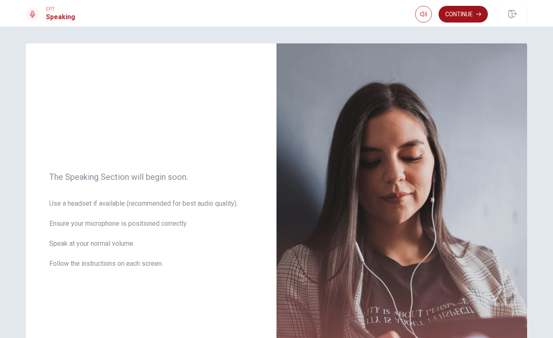
click at [462, 18] on button "Continue" at bounding box center [462, 14] width 49 height 17
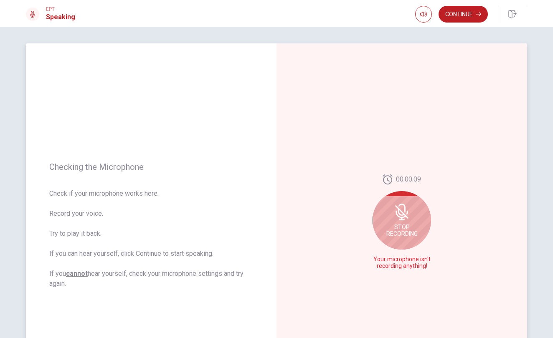
click at [378, 219] on div "Stop Recording" at bounding box center [401, 220] width 58 height 58
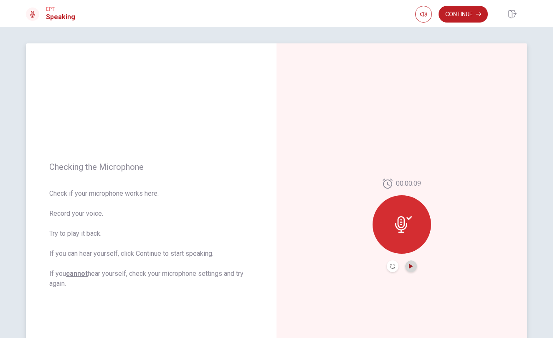
click at [411, 267] on icon "Play Audio" at bounding box center [411, 266] width 4 height 5
click at [411, 267] on icon "Pause Audio" at bounding box center [410, 266] width 5 height 5
click at [409, 265] on icon "Play Audio" at bounding box center [411, 266] width 4 height 5
click at [460, 15] on button "Continue" at bounding box center [462, 14] width 49 height 17
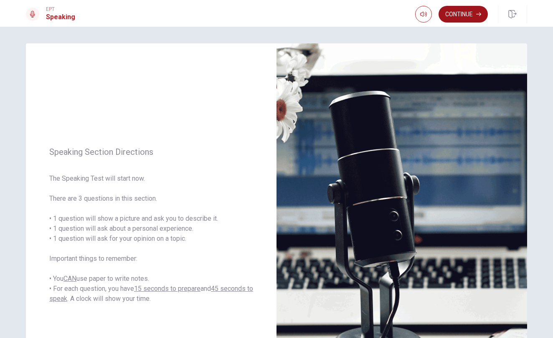
click at [473, 14] on button "Continue" at bounding box center [462, 14] width 49 height 17
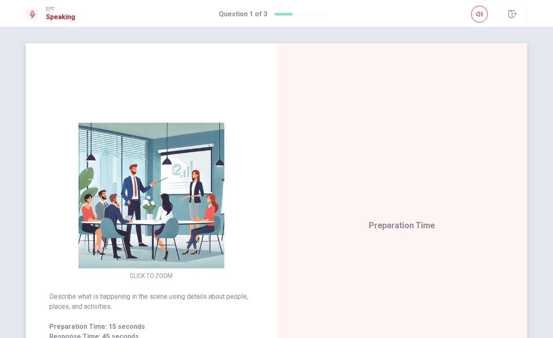
click at [266, 106] on div "CLICK TO ZOOM" at bounding box center [151, 190] width 250 height 182
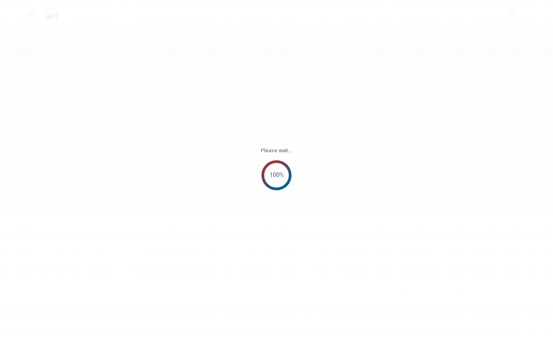
scroll to position [0, 0]
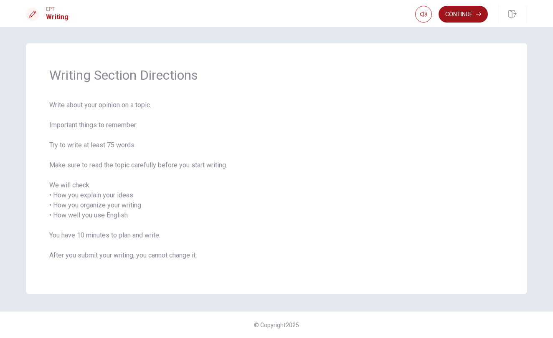
click at [455, 8] on button "Continue" at bounding box center [462, 14] width 49 height 17
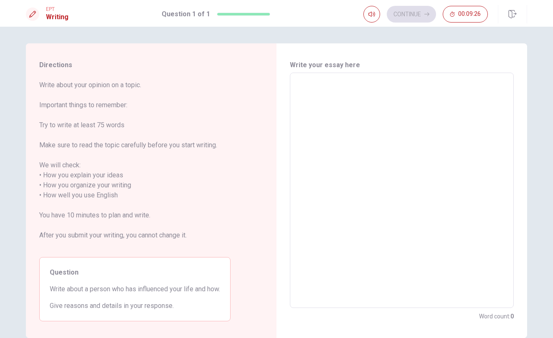
click at [335, 81] on textarea at bounding box center [401, 191] width 212 height 222
type textarea "a"
type textarea "x"
type textarea "a"
type textarea "x"
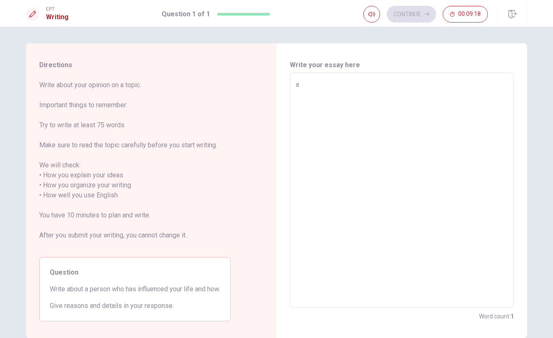
type textarea "a"
type textarea "x"
type textarea "A"
type textarea "x"
type textarea "A"
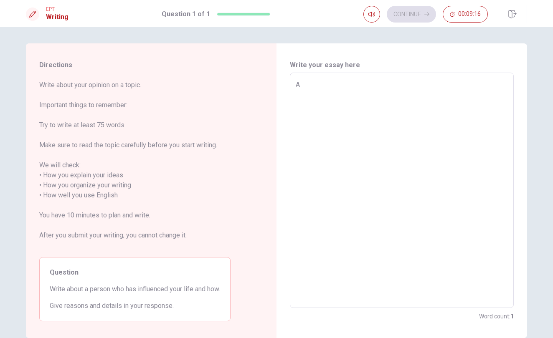
type textarea "x"
type textarea "A p"
type textarea "x"
type textarea "A pe"
type textarea "x"
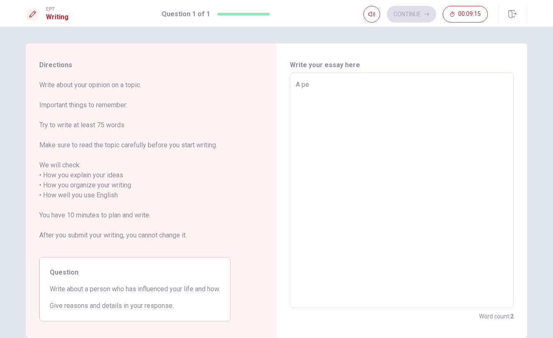
type textarea "A per"
type textarea "x"
type textarea "A perd"
type textarea "x"
type textarea "A perdo"
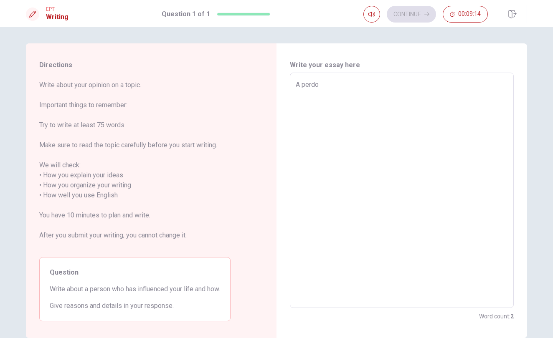
type textarea "x"
type textarea "A perd"
type textarea "x"
type textarea "A per"
type textarea "x"
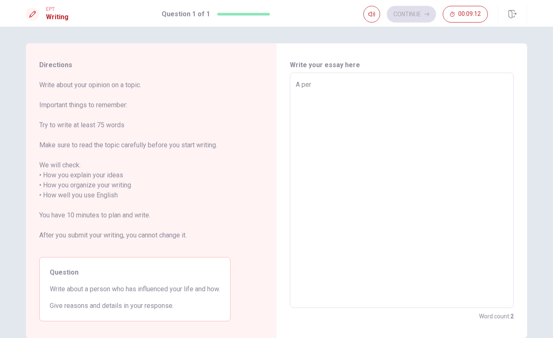
type textarea "A perr"
type textarea "x"
type textarea "A per"
type textarea "x"
type textarea "A pers"
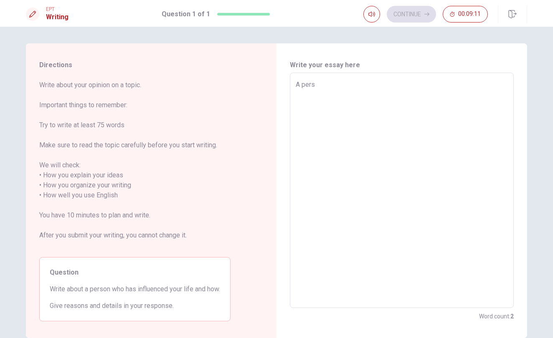
type textarea "x"
type textarea "A perso"
type textarea "x"
type textarea "A person"
type textarea "x"
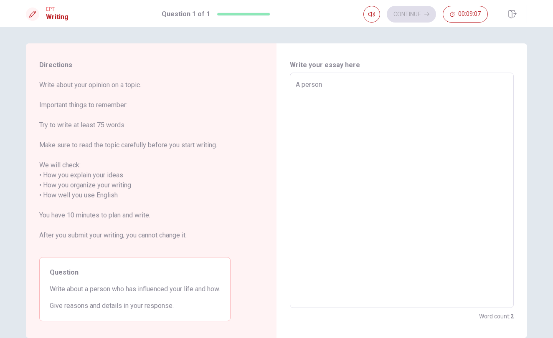
type textarea "A person"
type textarea "x"
type textarea "A person"
type textarea "x"
type textarea "A perso"
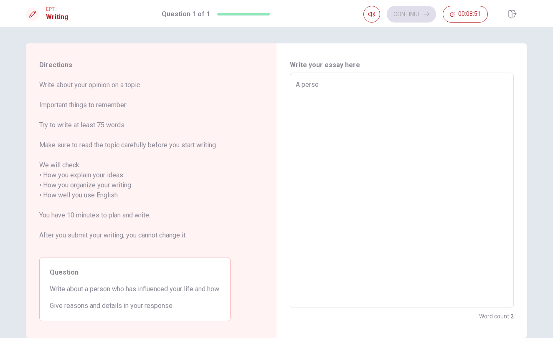
type textarea "x"
type textarea "A pers"
type textarea "x"
type textarea "A per"
type textarea "x"
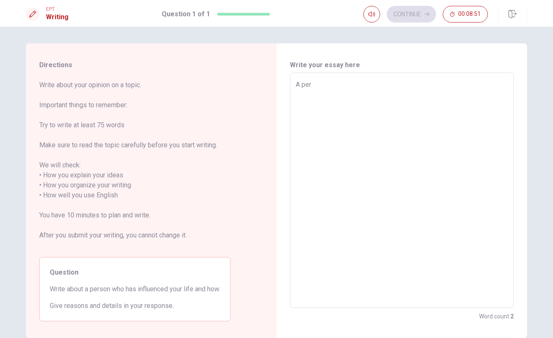
type textarea "A pe"
type textarea "x"
type textarea "A p"
type textarea "x"
type textarea "A"
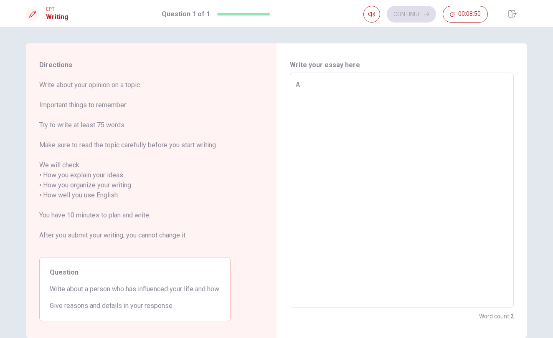
type textarea "x"
type textarea "A"
type textarea "x"
type textarea "a"
type textarea "x"
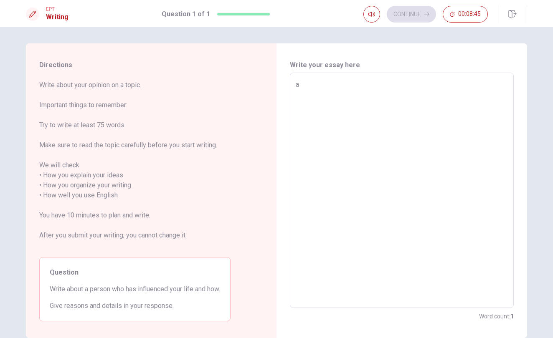
type textarea "a"
type textarea "x"
type textarea "a o"
type textarea "x"
type textarea "a oe"
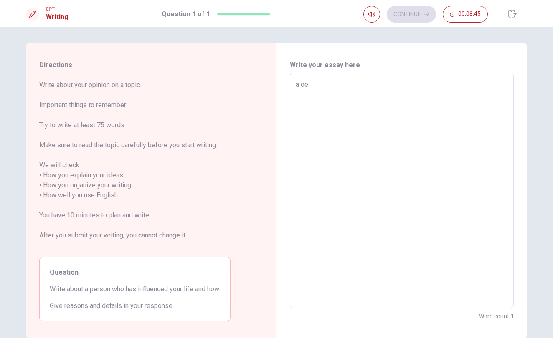
type textarea "x"
type textarea "a oer"
type textarea "x"
type textarea "a oers"
type textarea "x"
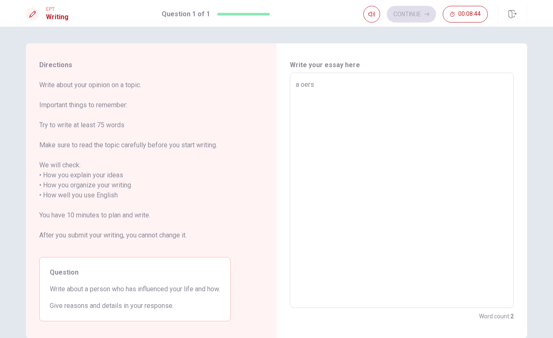
type textarea "a oerso"
type textarea "x"
type textarea "a oerson"
type textarea "x"
type textarea "a oerso"
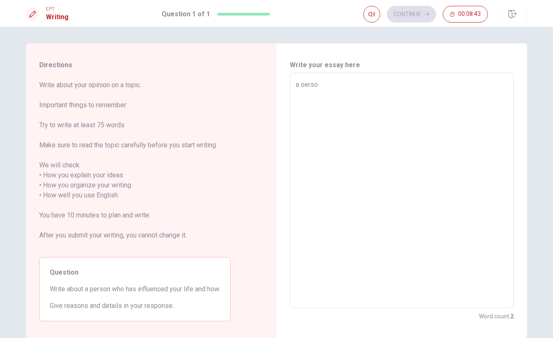
type textarea "x"
type textarea "a oers"
type textarea "x"
type textarea "a oer"
type textarea "x"
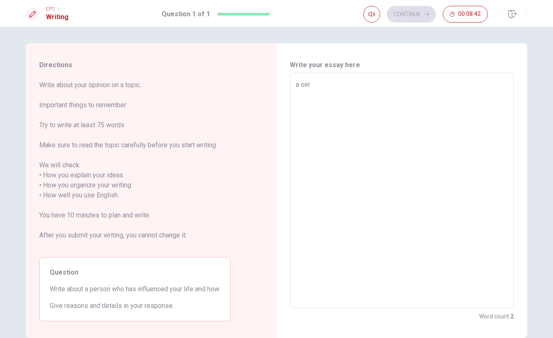
type textarea "a oe"
type textarea "x"
type textarea "a o"
type textarea "x"
type textarea "a"
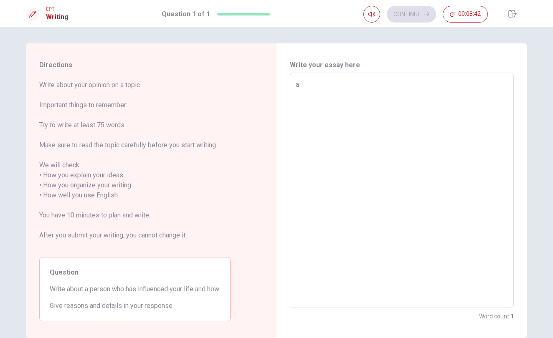
type textarea "x"
type textarea "a p"
type textarea "x"
type textarea "a pe"
type textarea "x"
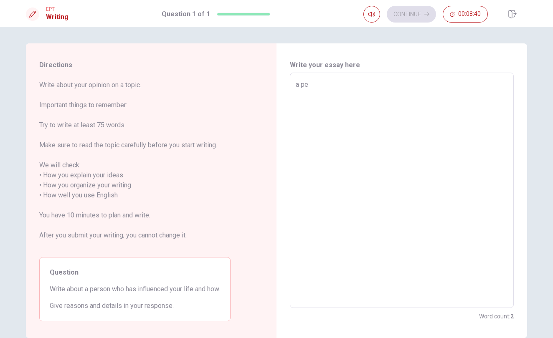
type textarea "a pes"
type textarea "x"
type textarea "a pesr"
type textarea "x"
type textarea "a pes"
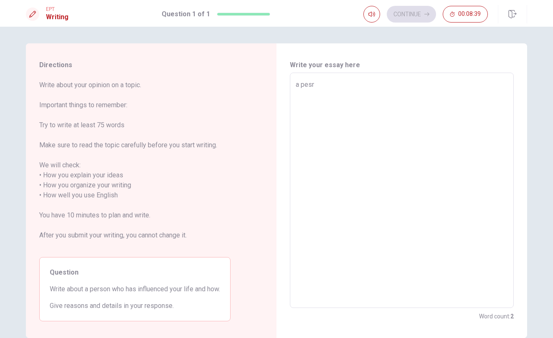
type textarea "x"
type textarea "a pe"
type textarea "x"
type textarea "a per"
type textarea "x"
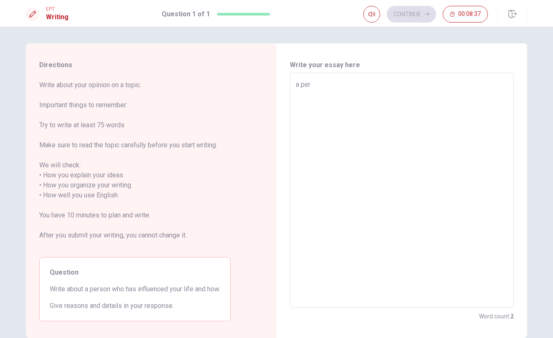
type textarea "a pers"
type textarea "x"
type textarea "a perso"
type textarea "x"
type textarea "a person"
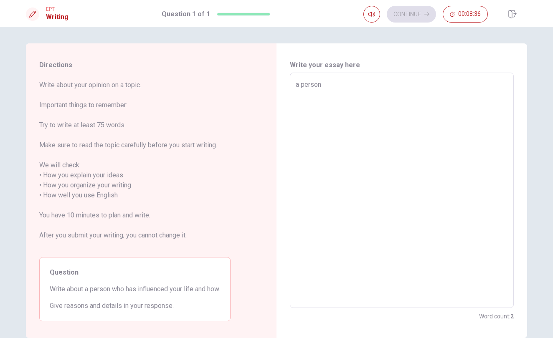
type textarea "x"
type textarea "a person"
type textarea "x"
type textarea "a person t"
type textarea "x"
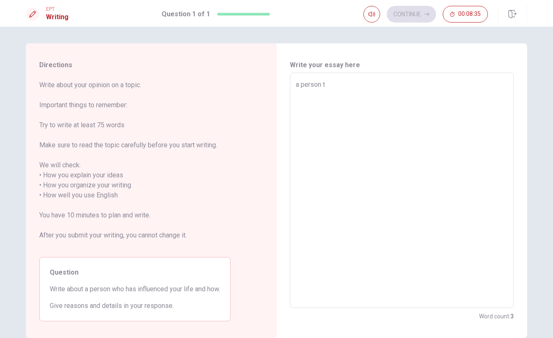
type textarea "a person th"
type textarea "x"
type textarea "a person tha"
type textarea "x"
type textarea "a person that"
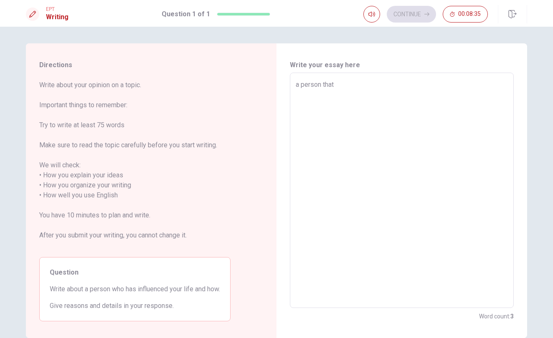
type textarea "x"
type textarea "a person that"
type textarea "x"
type textarea "a person that i"
type textarea "x"
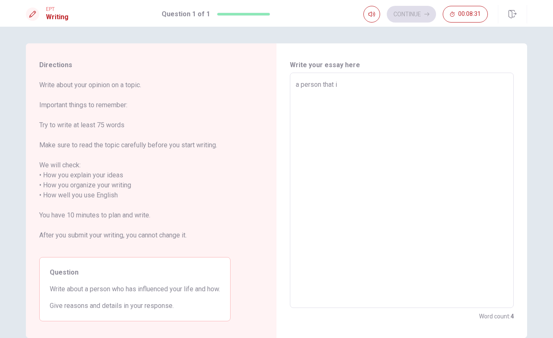
type textarea "a person that in"
type textarea "x"
type textarea "a person that inf"
type textarea "x"
type textarea "a person that infl"
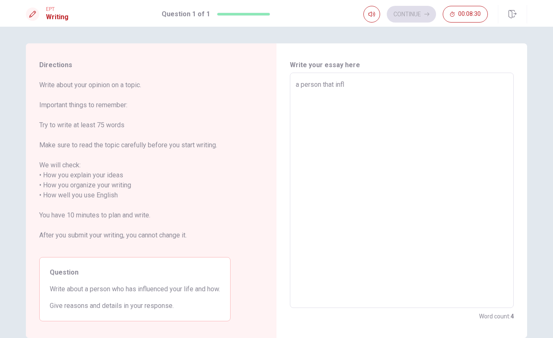
type textarea "x"
type textarea "a person that influ"
type textarea "x"
type textarea "a person that influe"
type textarea "x"
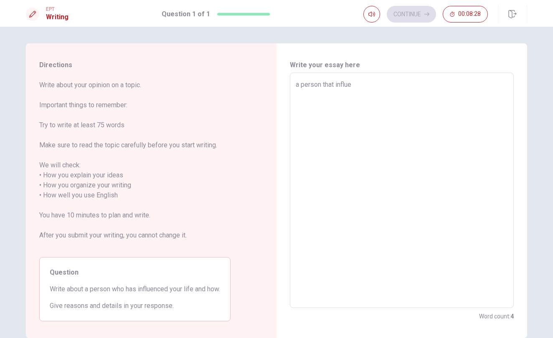
type textarea "a person that influen"
type textarea "x"
type textarea "a person that influenc"
type textarea "x"
type textarea "a person that influenci"
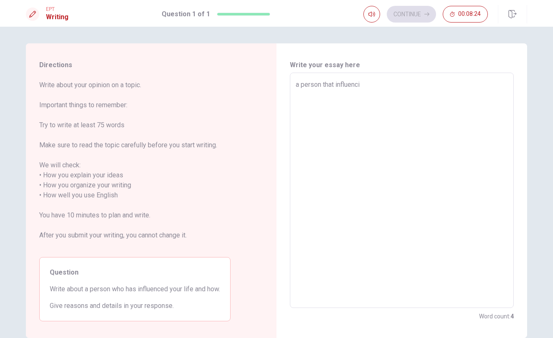
type textarea "x"
type textarea "a person that influenc"
type textarea "x"
type textarea "a person that influen"
type textarea "x"
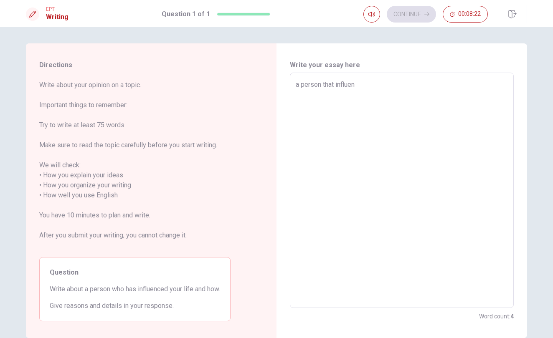
type textarea "a person that influene"
click at [335, 86] on textarea "a person that influene" at bounding box center [401, 191] width 212 height 222
click at [367, 83] on textarea "a person that influene" at bounding box center [401, 191] width 212 height 222
type textarea "x"
type textarea "a person that influen"
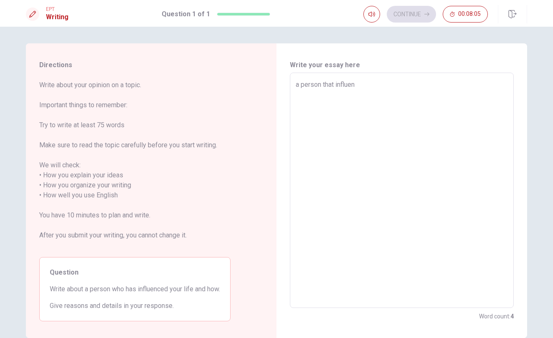
type textarea "x"
type textarea "a person that influe"
type textarea "x"
type textarea "a person that influ"
type textarea "x"
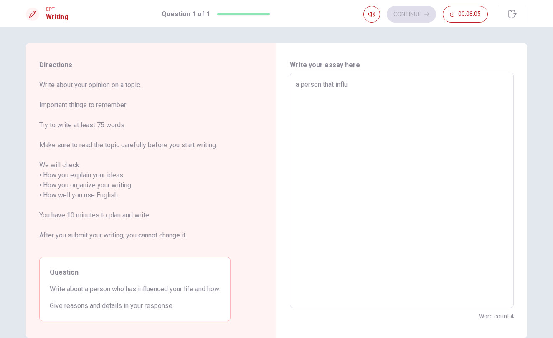
type textarea "a person that infl"
type textarea "x"
type textarea "a person that inf"
type textarea "x"
type textarea "a person that in"
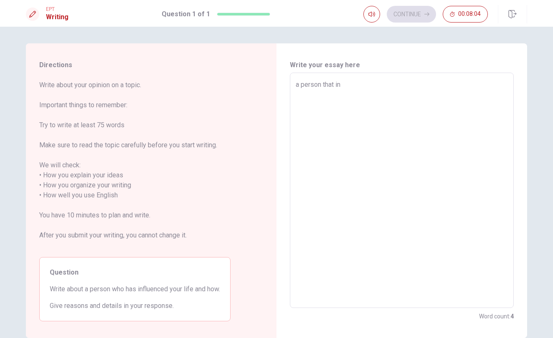
type textarea "x"
type textarea "a person that i"
type textarea "x"
type textarea "a person that"
type textarea "x"
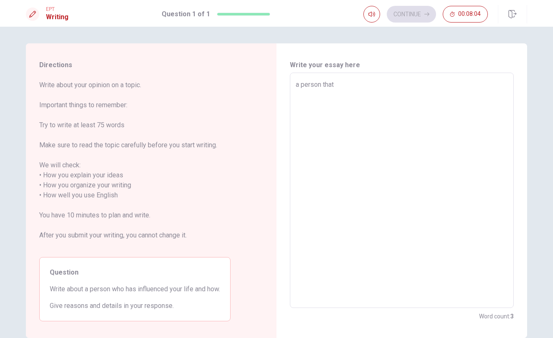
type textarea "a person that"
type textarea "x"
type textarea "a person tha"
type textarea "x"
type textarea "a person that"
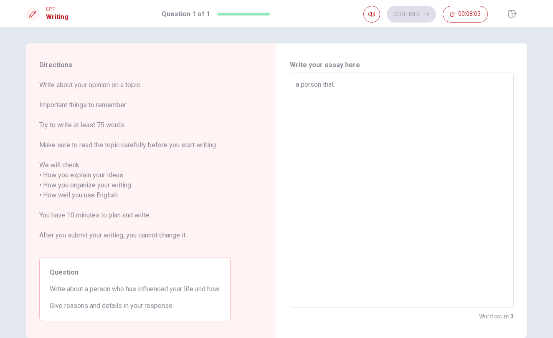
type textarea "x"
type textarea "a person that"
type textarea "x"
type textarea "a person that i"
type textarea "x"
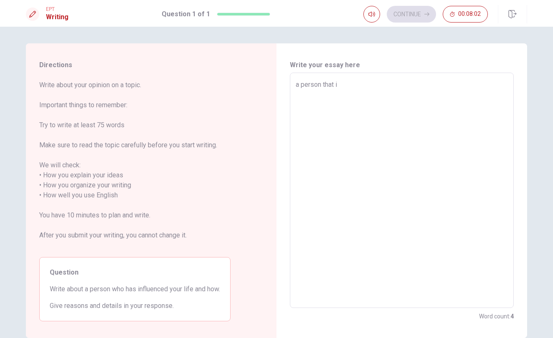
type textarea "a person that in"
type textarea "x"
type textarea "a person that inf"
type textarea "x"
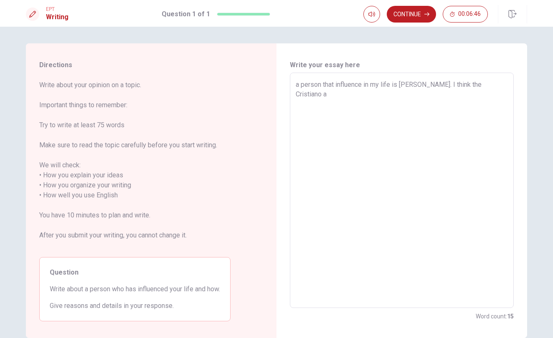
click at [301, 86] on textarea "a person that influence in my life is [PERSON_NAME]. I think the Cristiano a" at bounding box center [401, 191] width 212 height 222
click at [394, 83] on textarea "A person that influence in my life is [PERSON_NAME]. I think the Cristiano a" at bounding box center [401, 191] width 212 height 222
click at [447, 84] on textarea "A person that influence in me is [PERSON_NAME]. I think the Cristiano a" at bounding box center [401, 191] width 212 height 222
click at [449, 96] on textarea "A person that influence in me is [PERSON_NAME]. I would like to be a person sim…" at bounding box center [401, 191] width 212 height 222
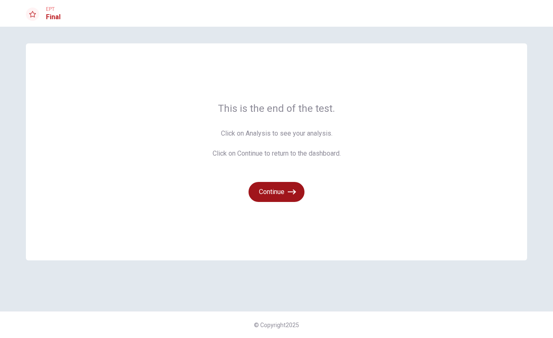
click at [288, 187] on button "Continue" at bounding box center [276, 192] width 56 height 20
